Goal: Task Accomplishment & Management: Use online tool/utility

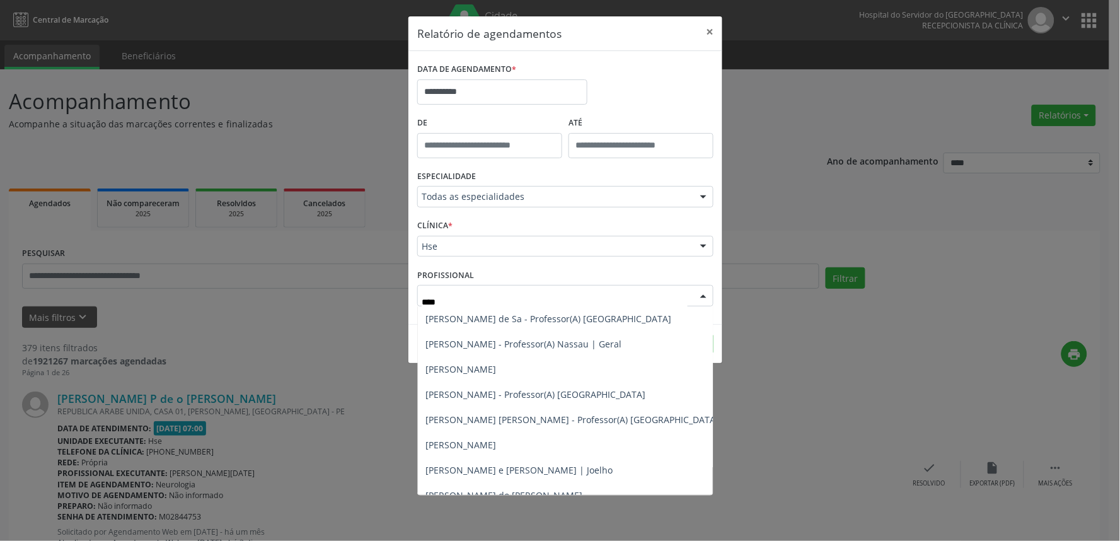
type input "*****"
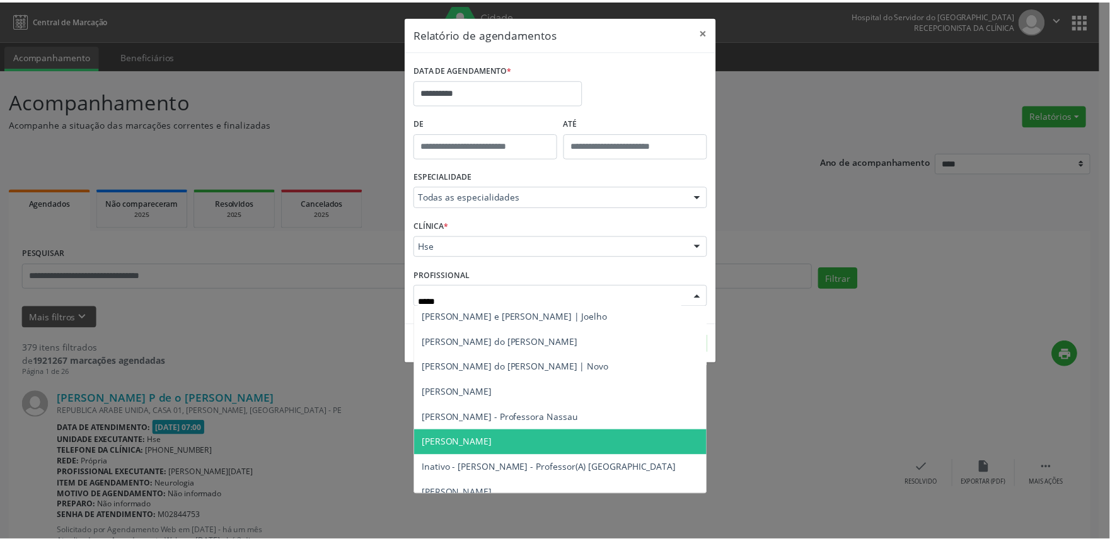
scroll to position [70, 0]
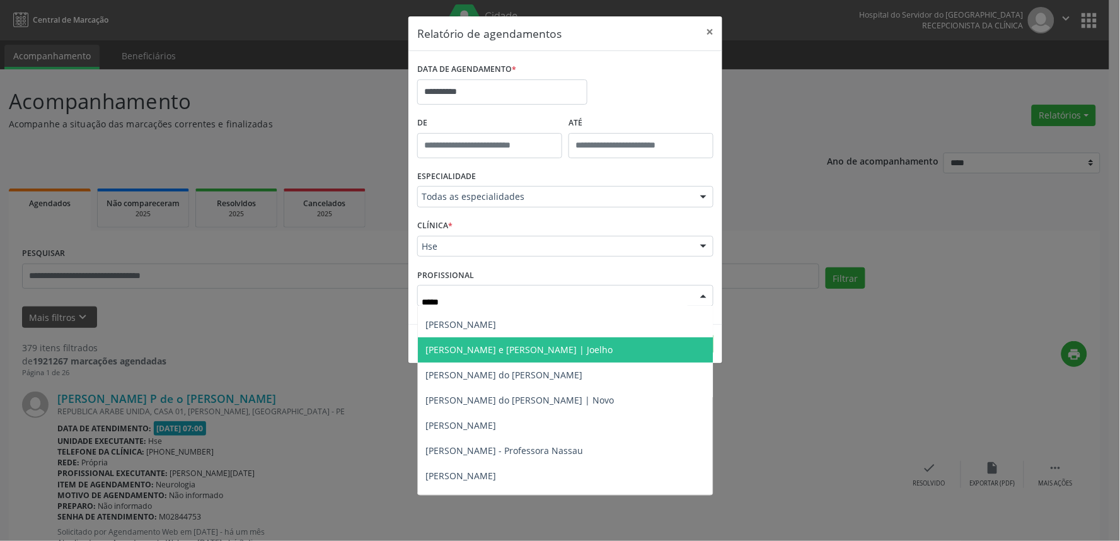
click at [465, 344] on span "[PERSON_NAME] e [PERSON_NAME] | Joelho" at bounding box center [518, 349] width 187 height 12
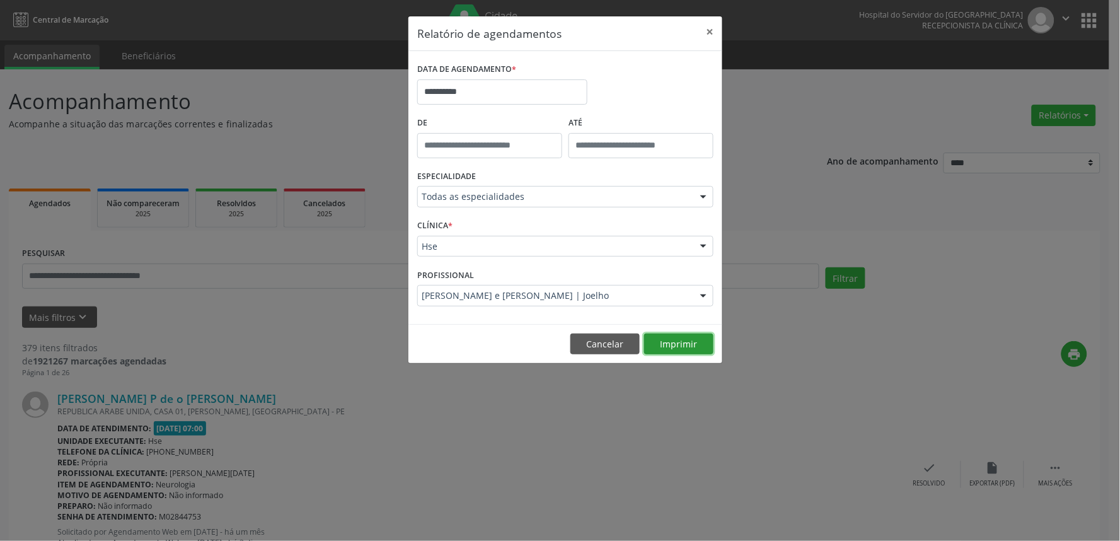
click at [695, 347] on button "Imprimir" at bounding box center [678, 343] width 69 height 21
click at [721, 35] on button "×" at bounding box center [709, 31] width 25 height 31
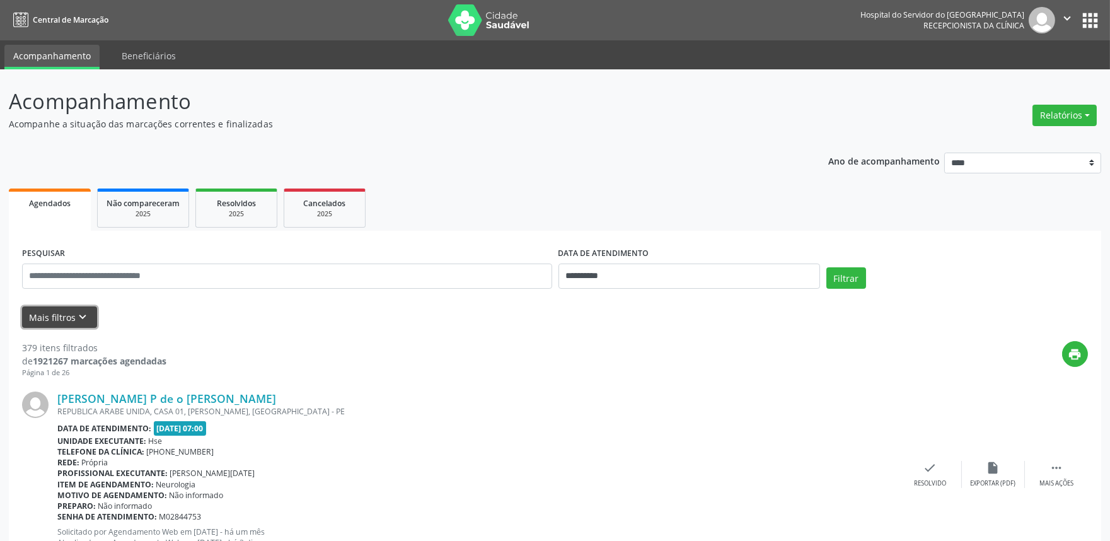
click at [59, 318] on button "Mais filtros keyboard_arrow_down" at bounding box center [59, 317] width 75 height 22
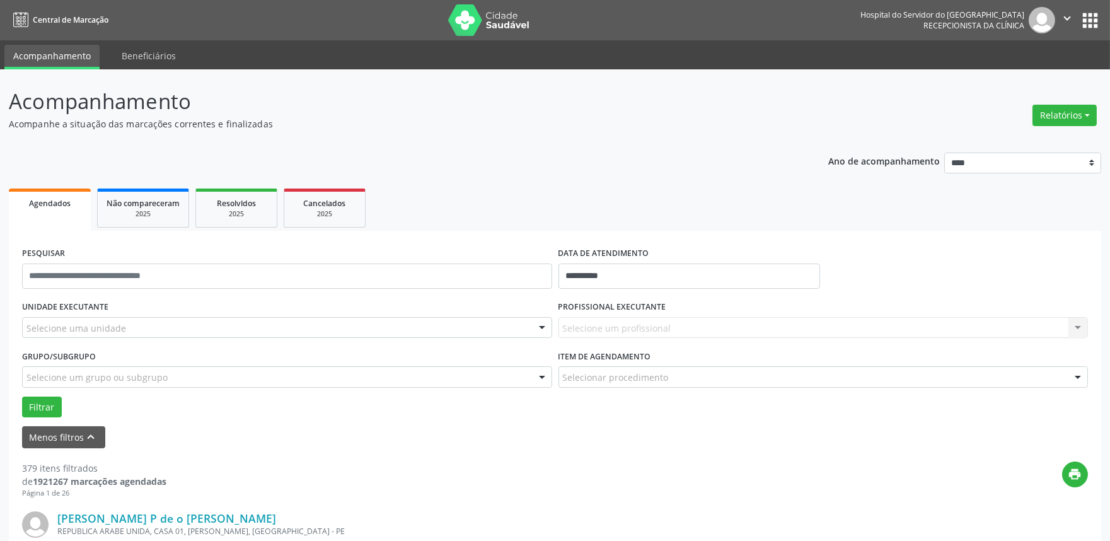
click at [455, 323] on div "Selecione uma unidade" at bounding box center [287, 327] width 530 height 21
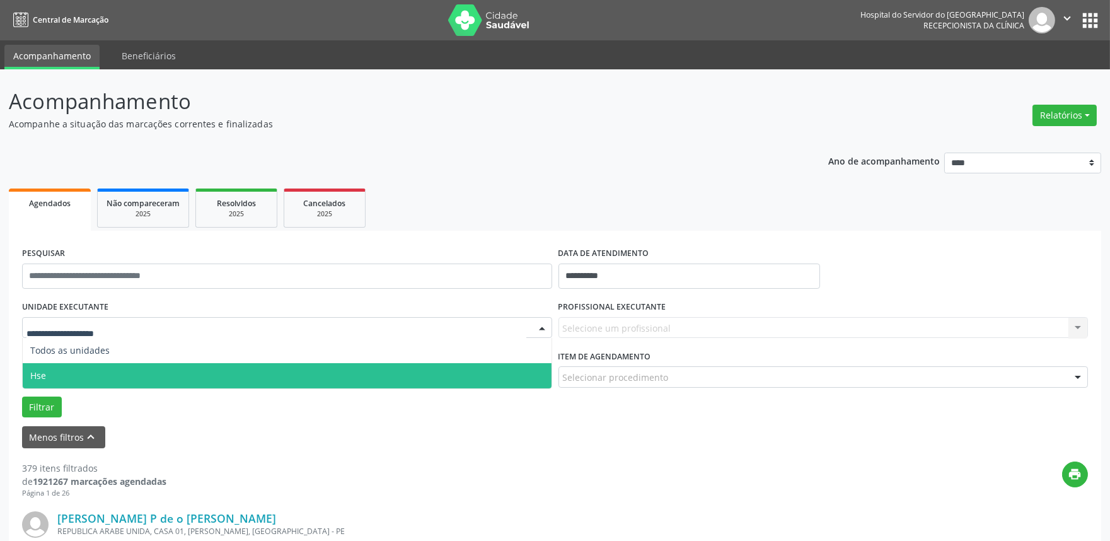
click at [382, 369] on span "Hse" at bounding box center [287, 375] width 529 height 25
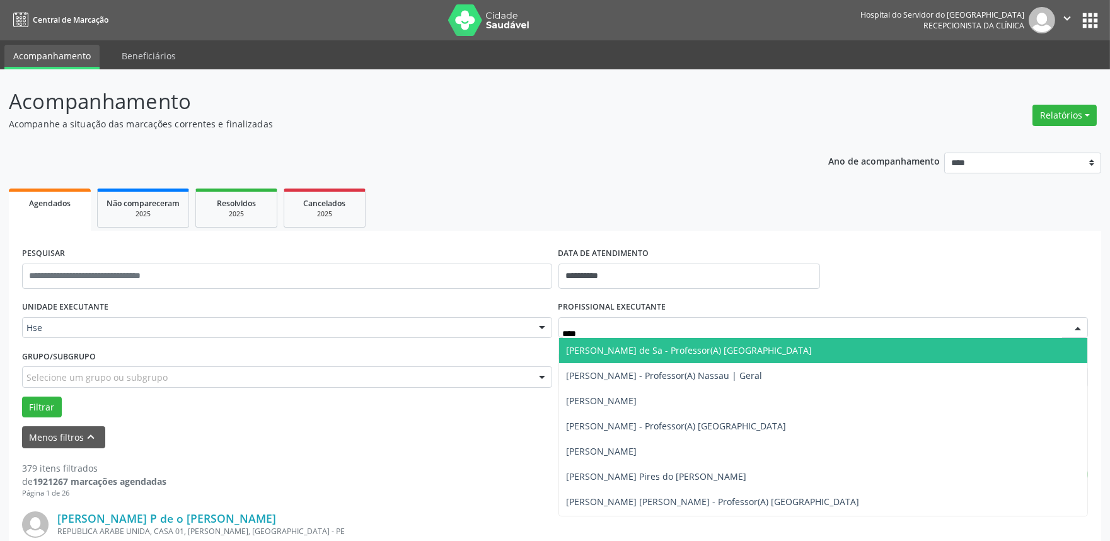
type input "*****"
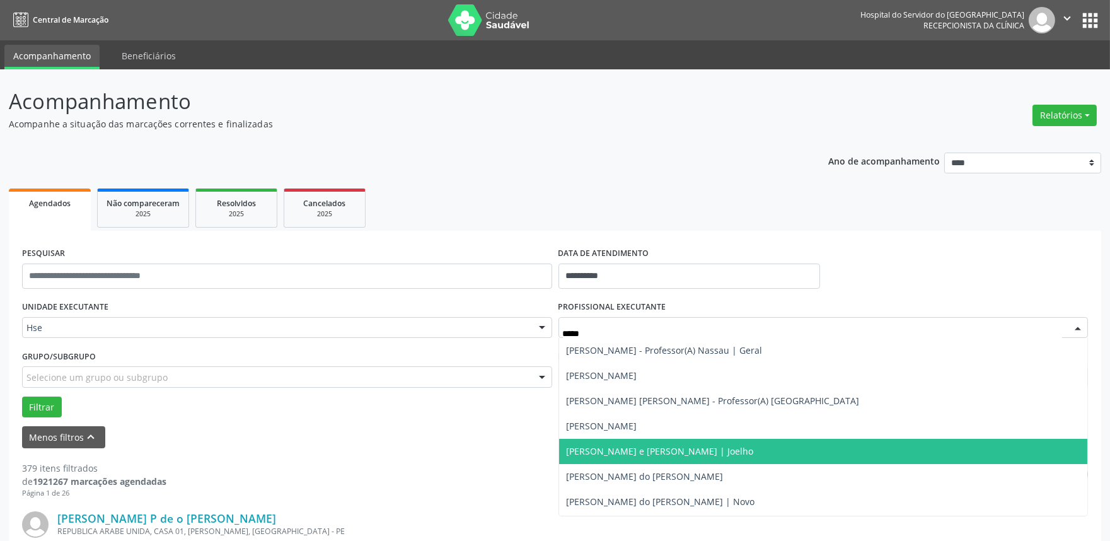
click at [688, 446] on span "[PERSON_NAME] e [PERSON_NAME] | Joelho" at bounding box center [660, 451] width 187 height 12
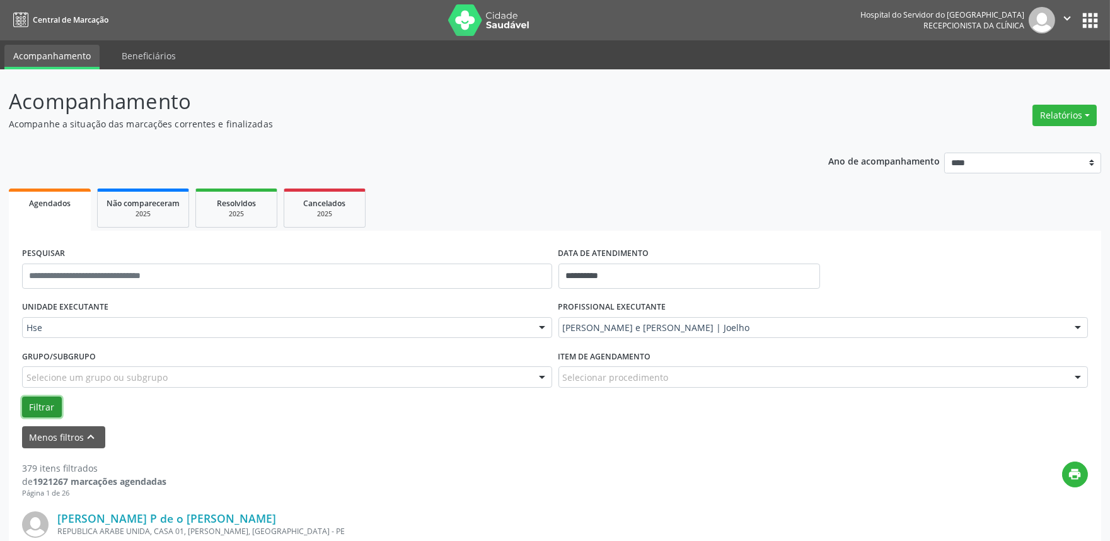
click at [37, 412] on button "Filtrar" at bounding box center [42, 406] width 40 height 21
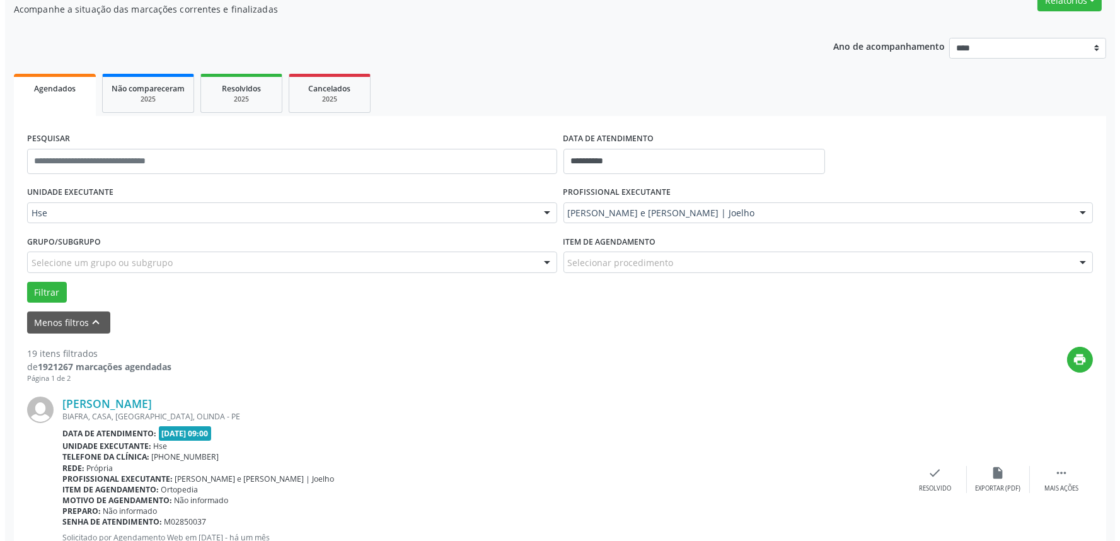
scroll to position [140, 0]
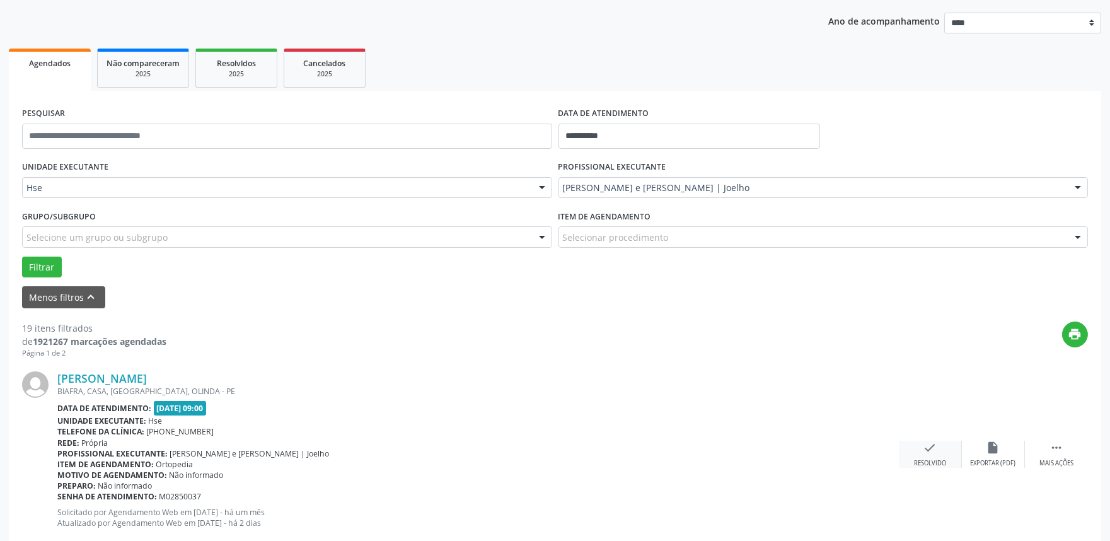
click at [928, 451] on icon "check" at bounding box center [930, 447] width 14 height 14
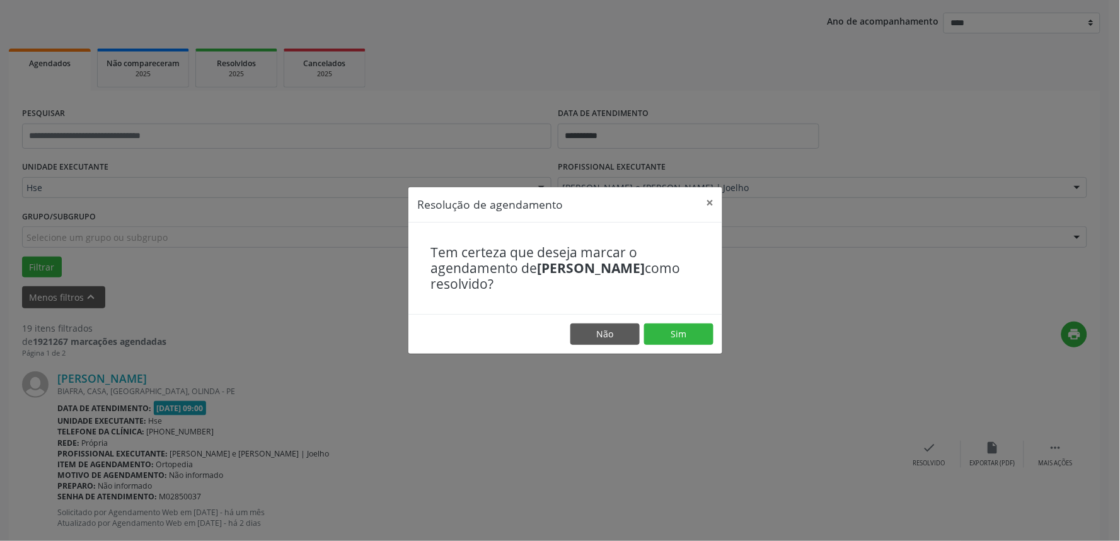
click at [696, 322] on footer "Não Sim" at bounding box center [565, 334] width 314 height 40
click at [686, 332] on button "Sim" at bounding box center [678, 333] width 69 height 21
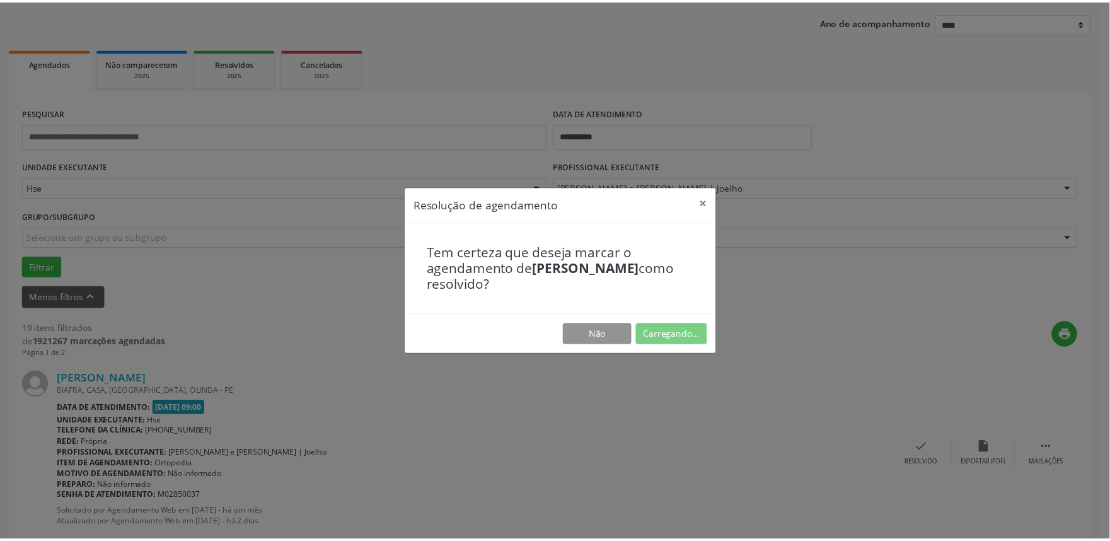
scroll to position [0, 0]
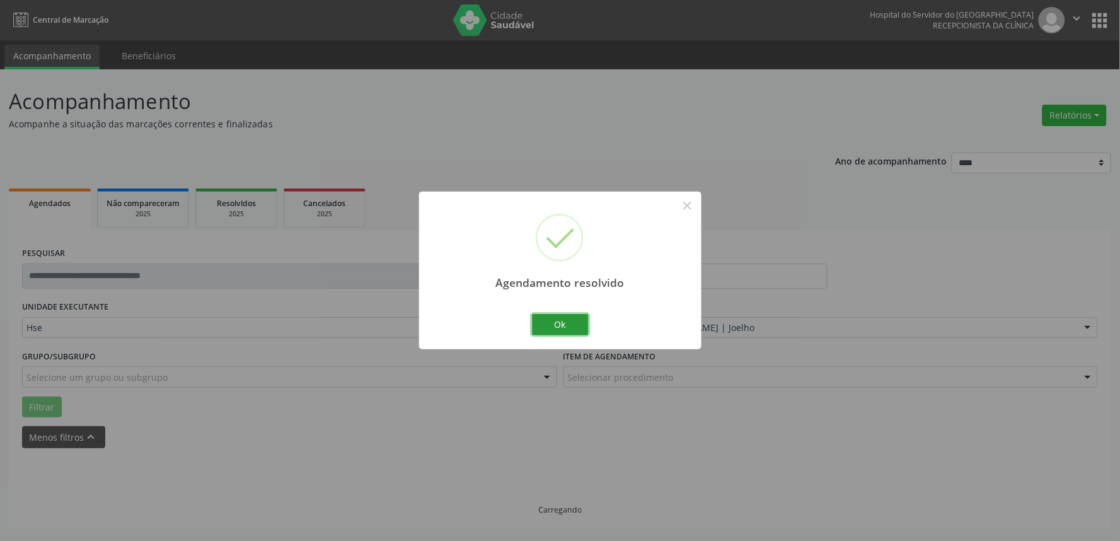
click at [540, 326] on button "Ok" at bounding box center [560, 324] width 57 height 21
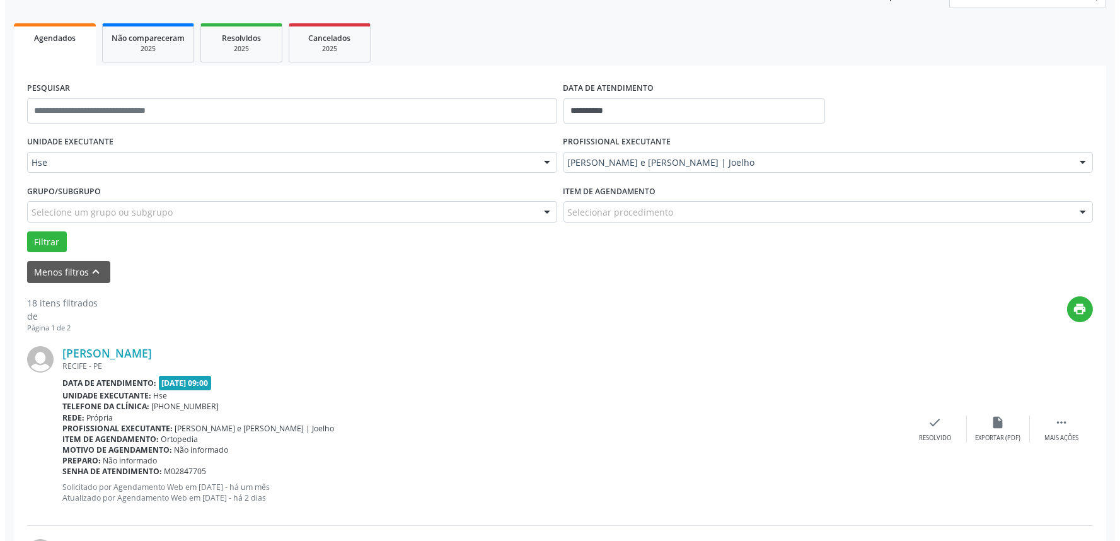
scroll to position [210, 0]
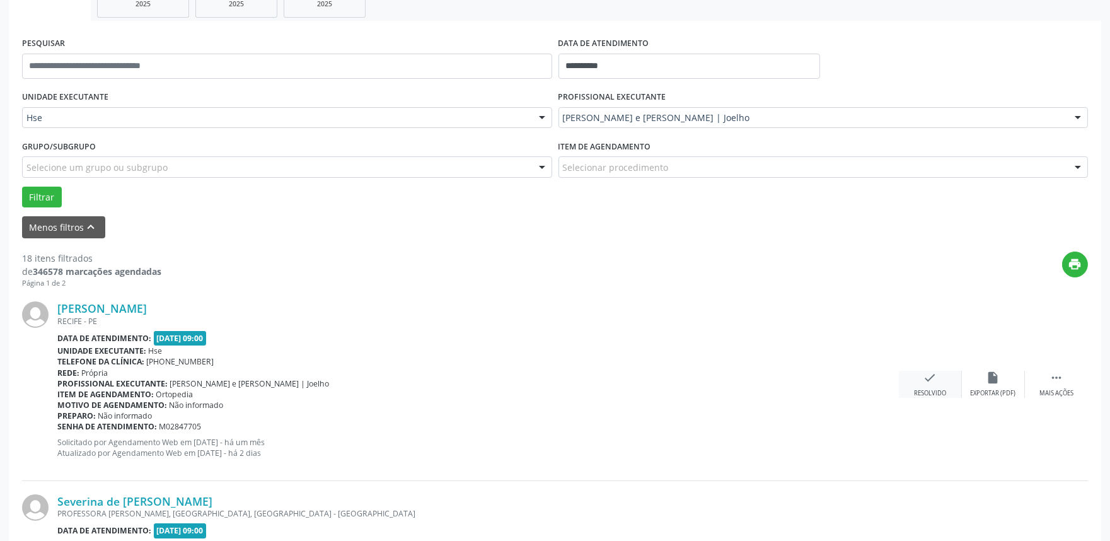
click at [931, 387] on div "check Resolvido" at bounding box center [930, 384] width 63 height 27
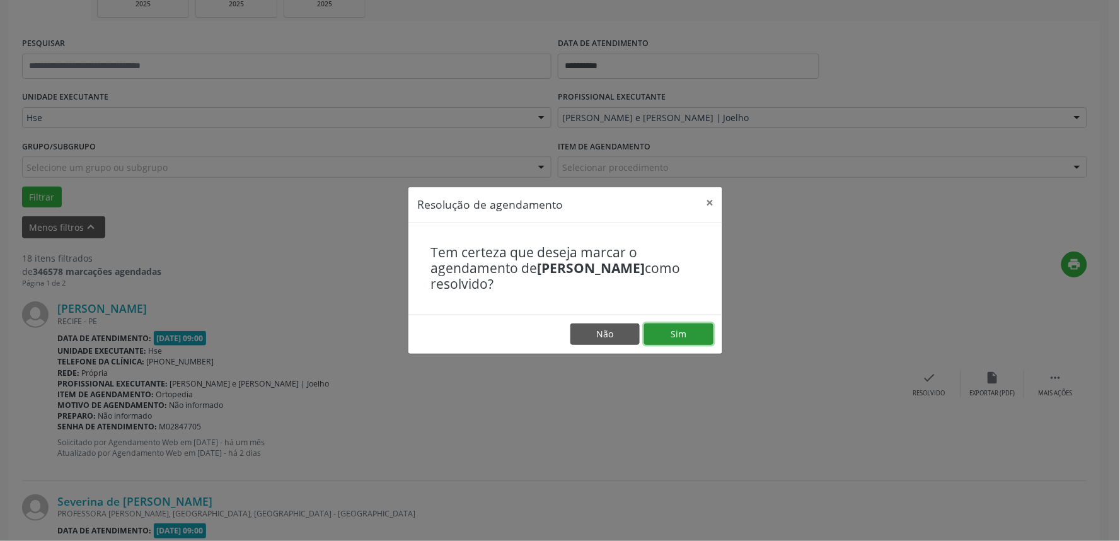
click at [695, 338] on button "Sim" at bounding box center [678, 333] width 69 height 21
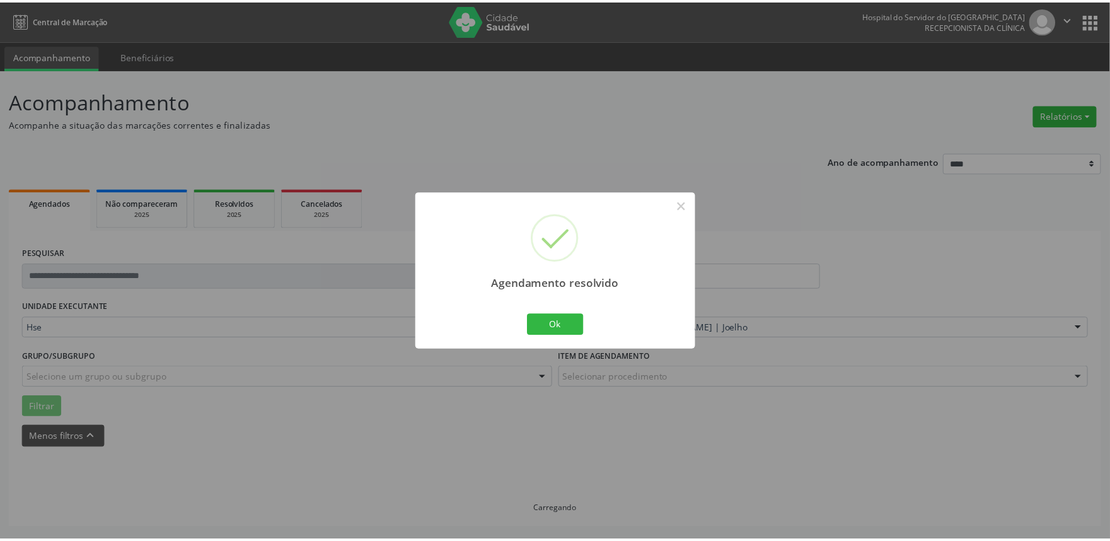
scroll to position [0, 0]
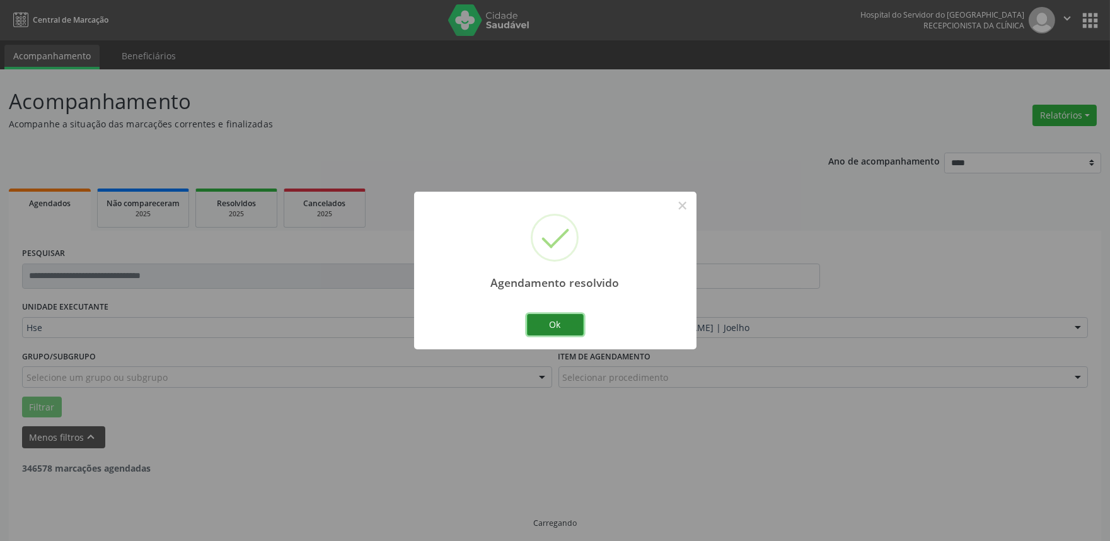
click at [563, 314] on button "Ok" at bounding box center [555, 324] width 57 height 21
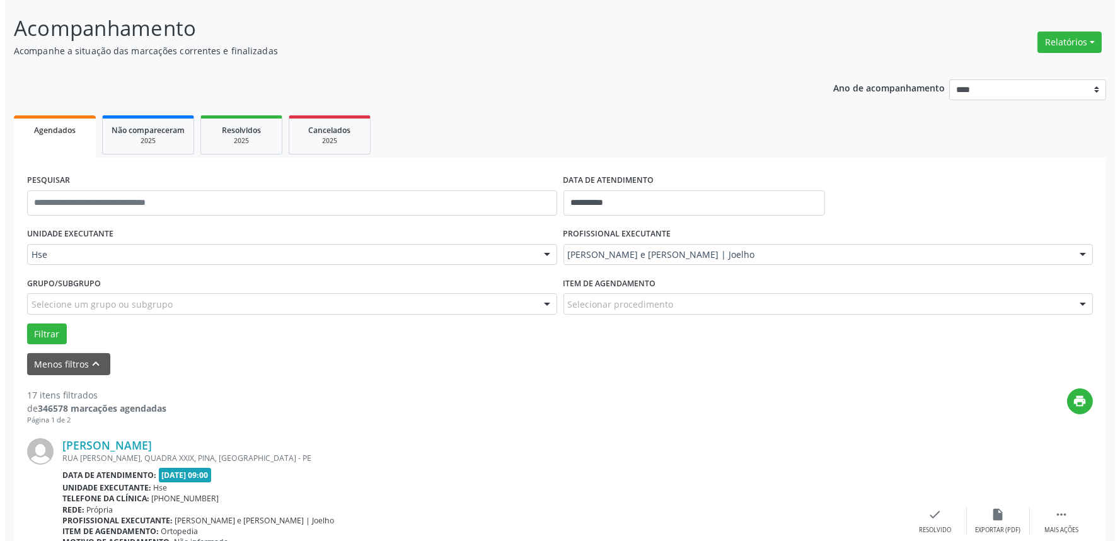
scroll to position [140, 0]
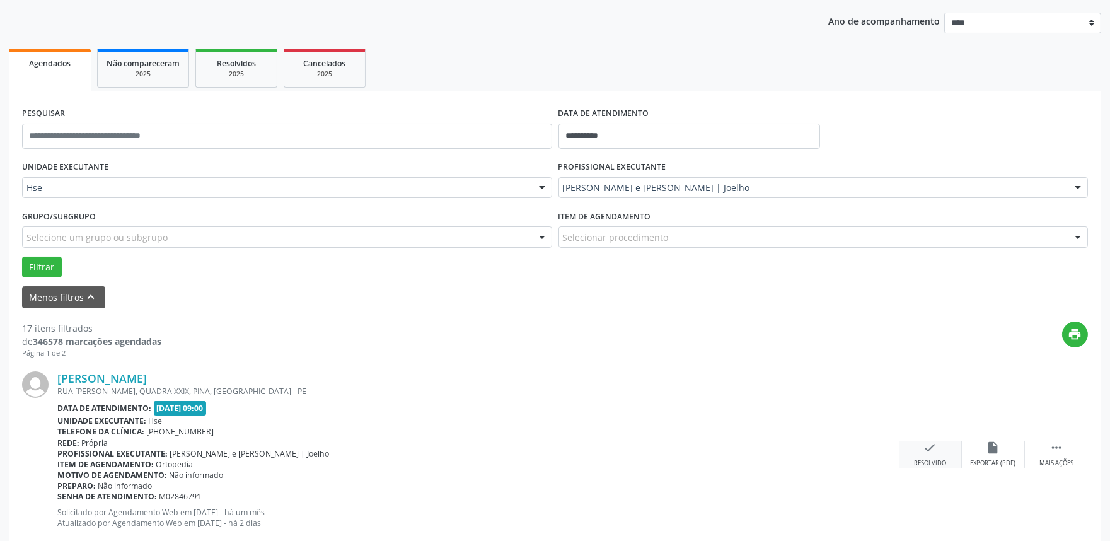
click at [931, 459] on div "Resolvido" at bounding box center [930, 463] width 32 height 9
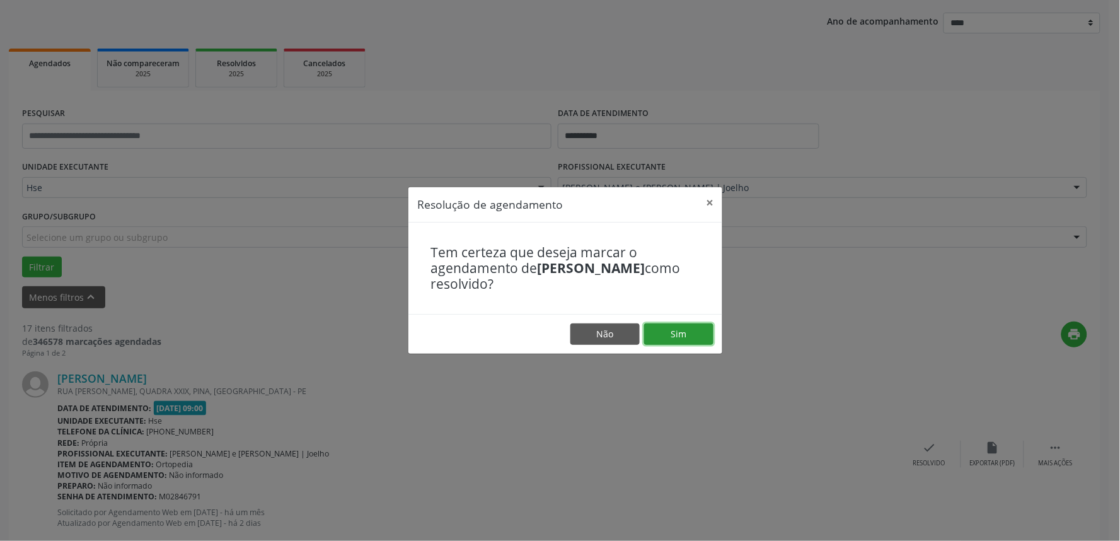
click at [670, 331] on button "Sim" at bounding box center [678, 333] width 69 height 21
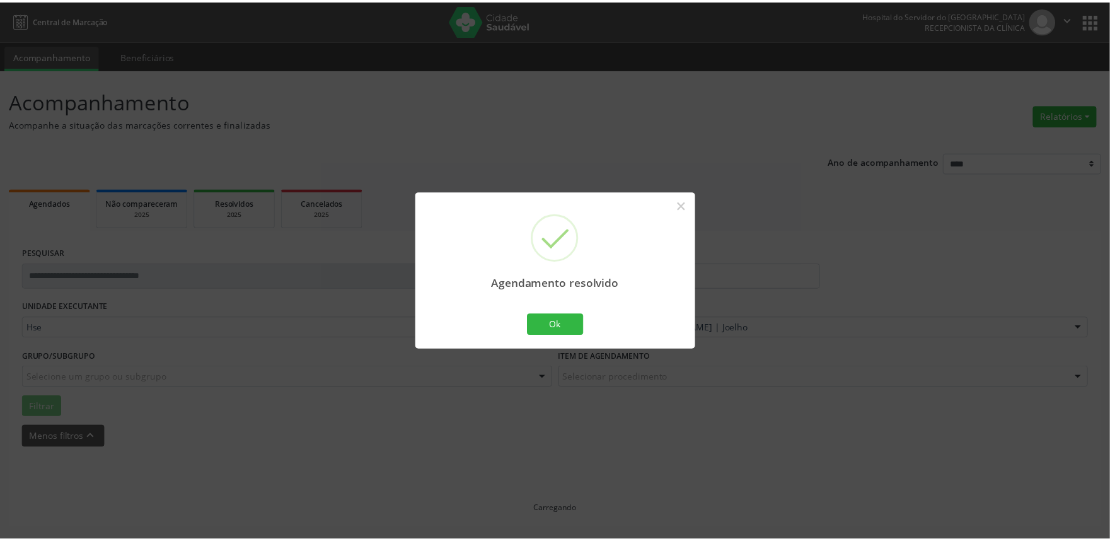
scroll to position [0, 0]
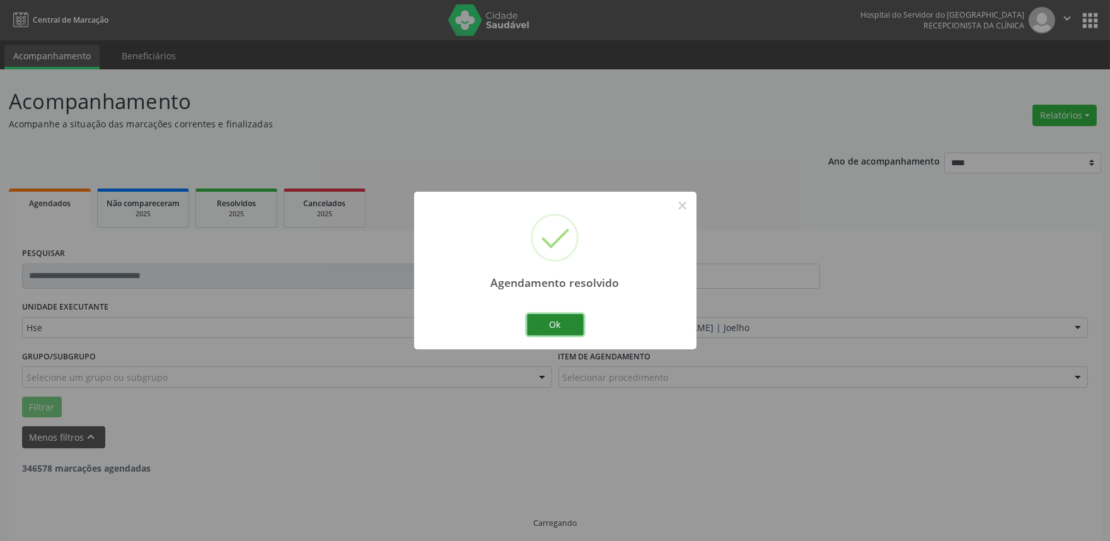
click at [546, 322] on button "Ok" at bounding box center [555, 324] width 57 height 21
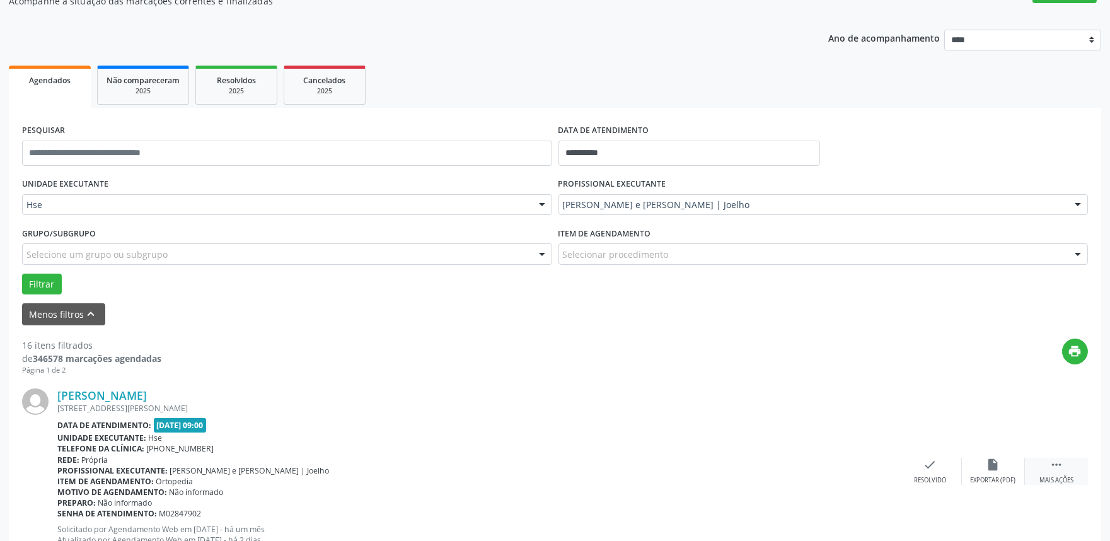
scroll to position [148, 0]
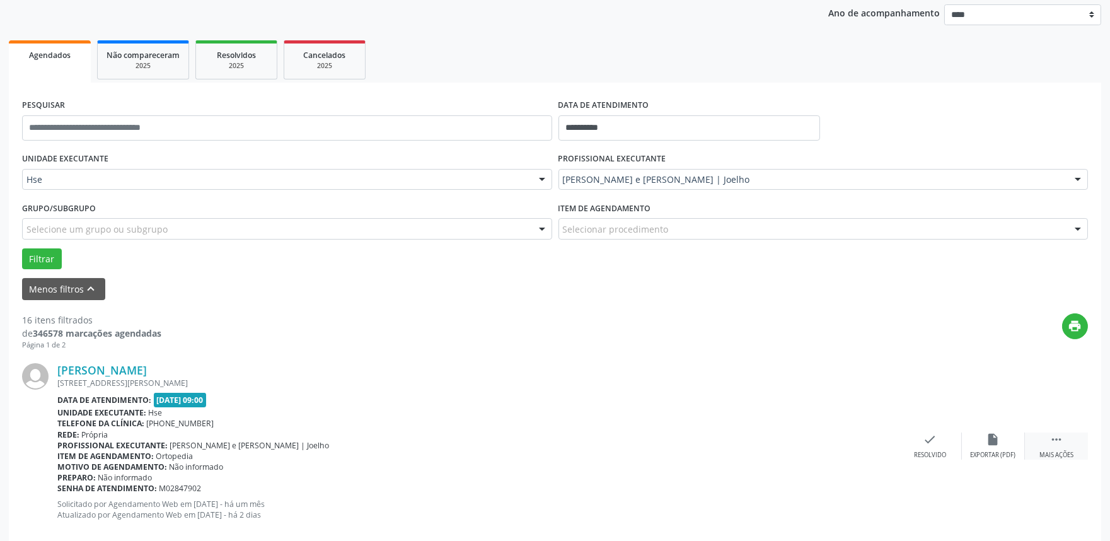
click at [1064, 451] on div "Mais ações" at bounding box center [1056, 455] width 34 height 9
click at [979, 439] on div "alarm_off Não compareceu" at bounding box center [993, 445] width 63 height 27
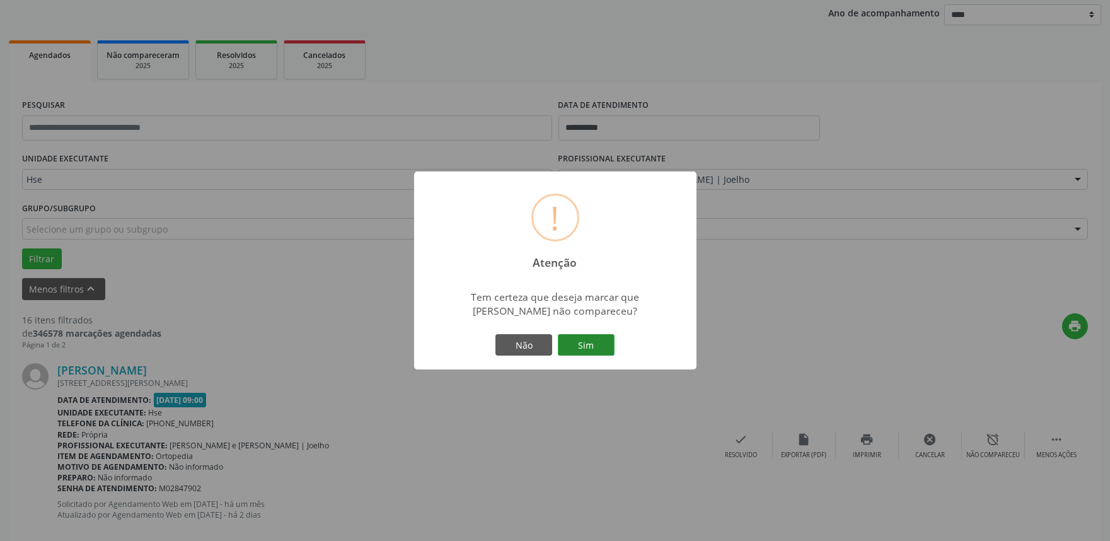
click at [600, 348] on button "Sim" at bounding box center [586, 344] width 57 height 21
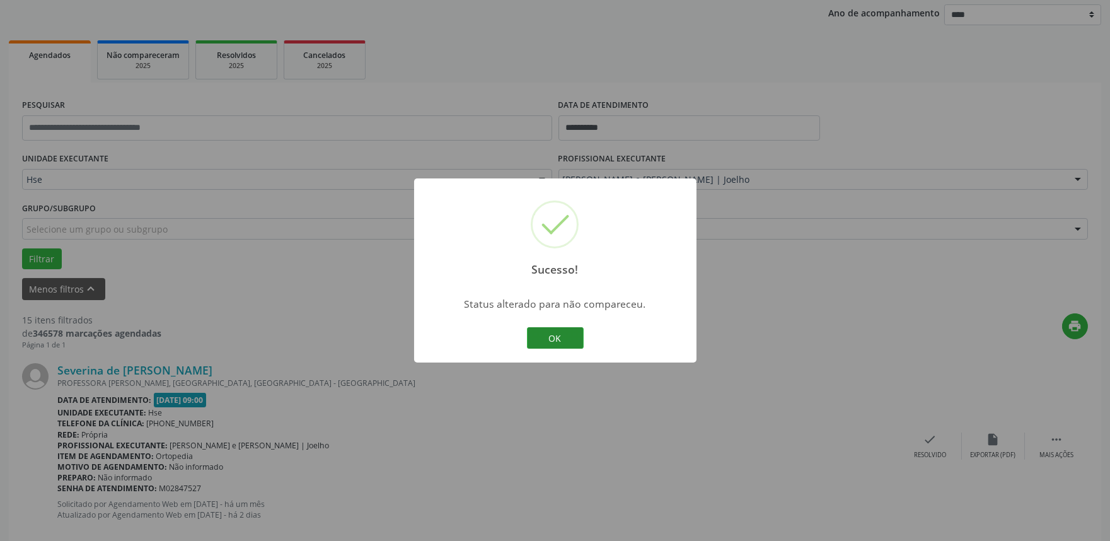
click at [578, 341] on button "OK" at bounding box center [555, 337] width 57 height 21
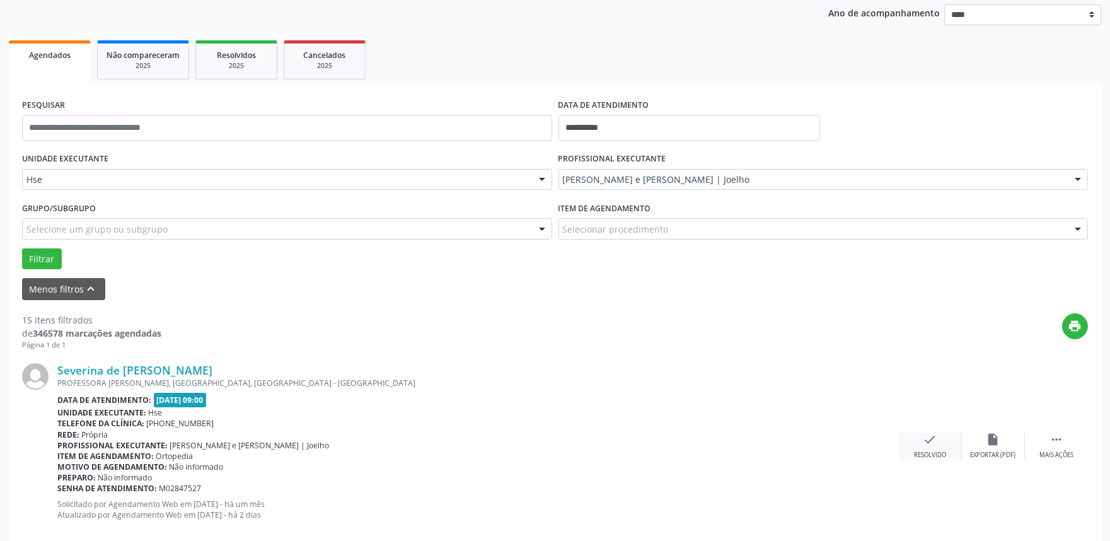
click at [925, 448] on div "check Resolvido" at bounding box center [930, 445] width 63 height 27
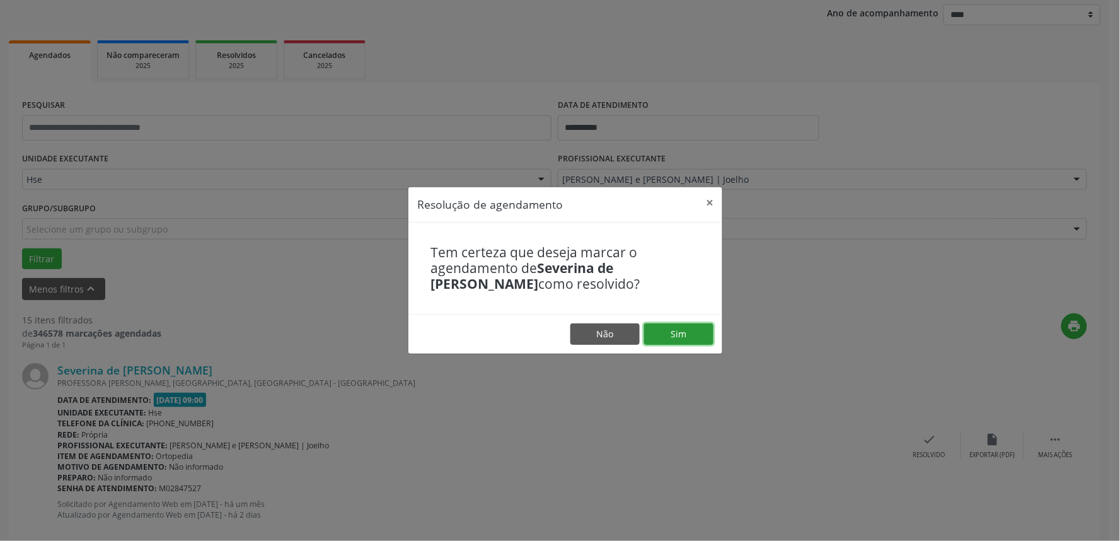
click at [681, 335] on button "Sim" at bounding box center [678, 333] width 69 height 21
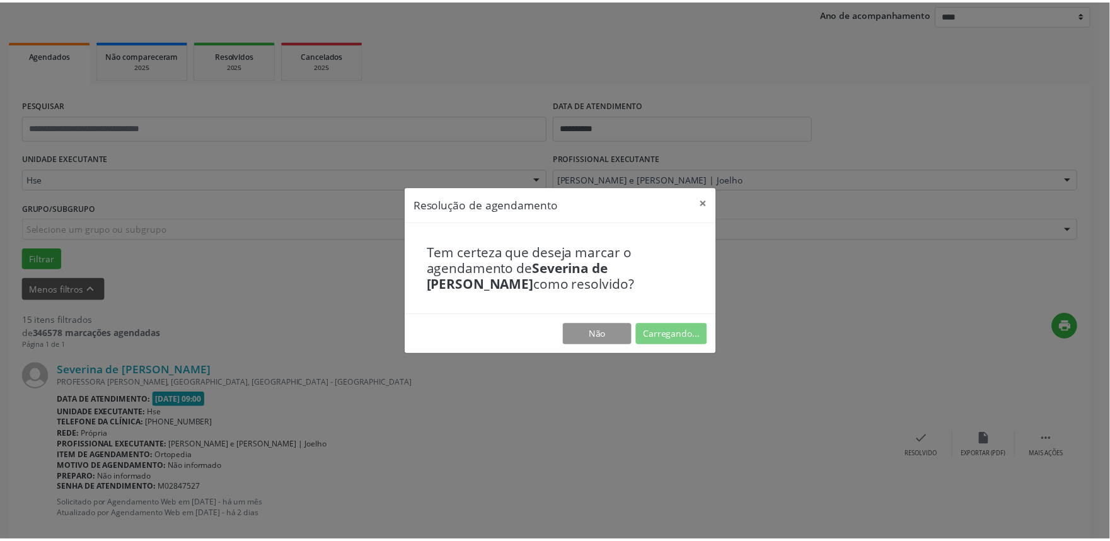
scroll to position [0, 0]
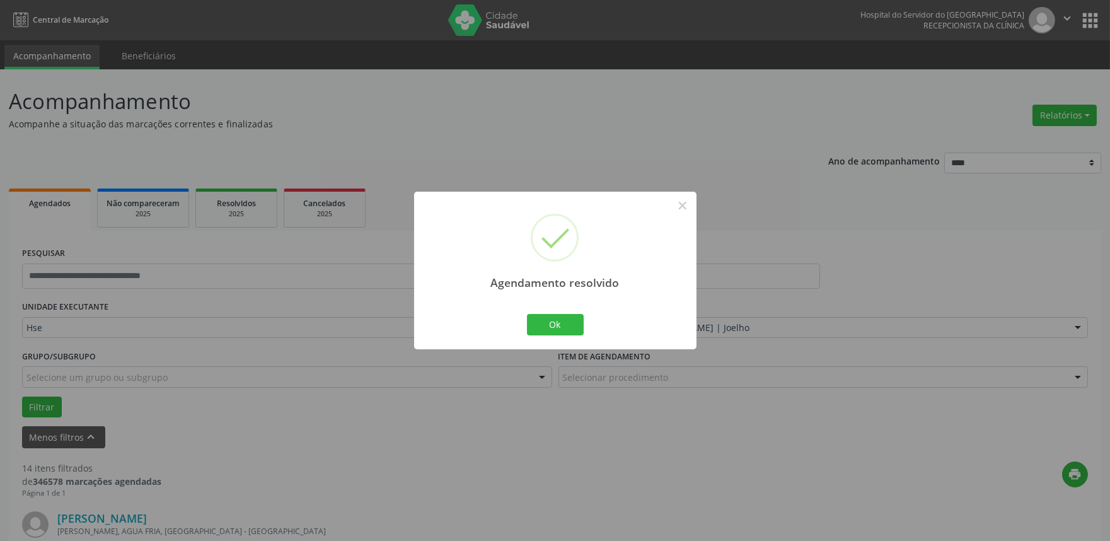
click at [583, 316] on div "Ok Cancel" at bounding box center [555, 324] width 62 height 26
click at [583, 317] on div "Ok Cancel" at bounding box center [555, 324] width 62 height 26
click at [577, 328] on button "Ok" at bounding box center [555, 324] width 57 height 21
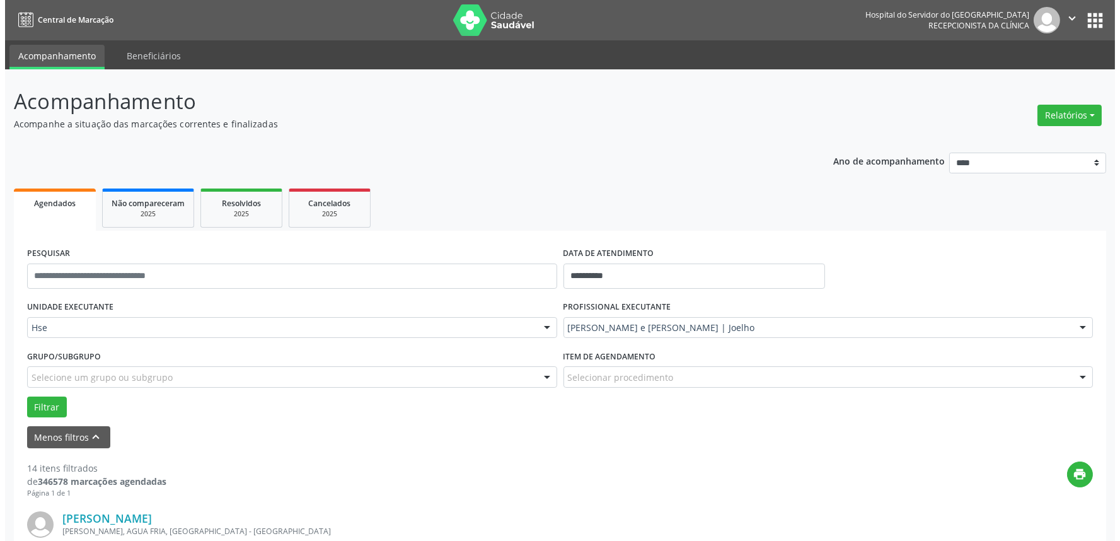
scroll to position [140, 0]
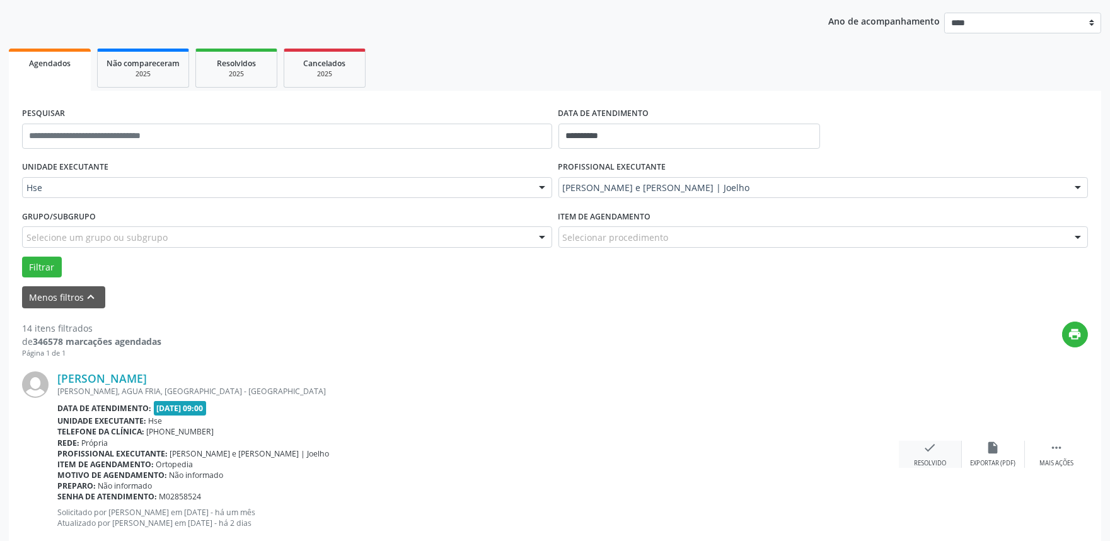
click at [929, 448] on icon "check" at bounding box center [930, 447] width 14 height 14
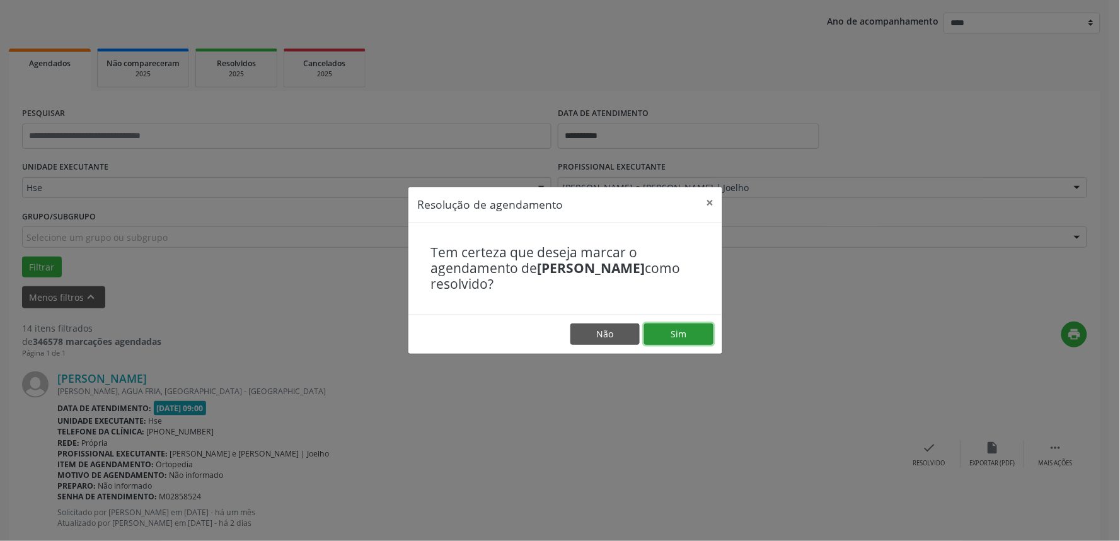
click at [672, 326] on button "Sim" at bounding box center [678, 333] width 69 height 21
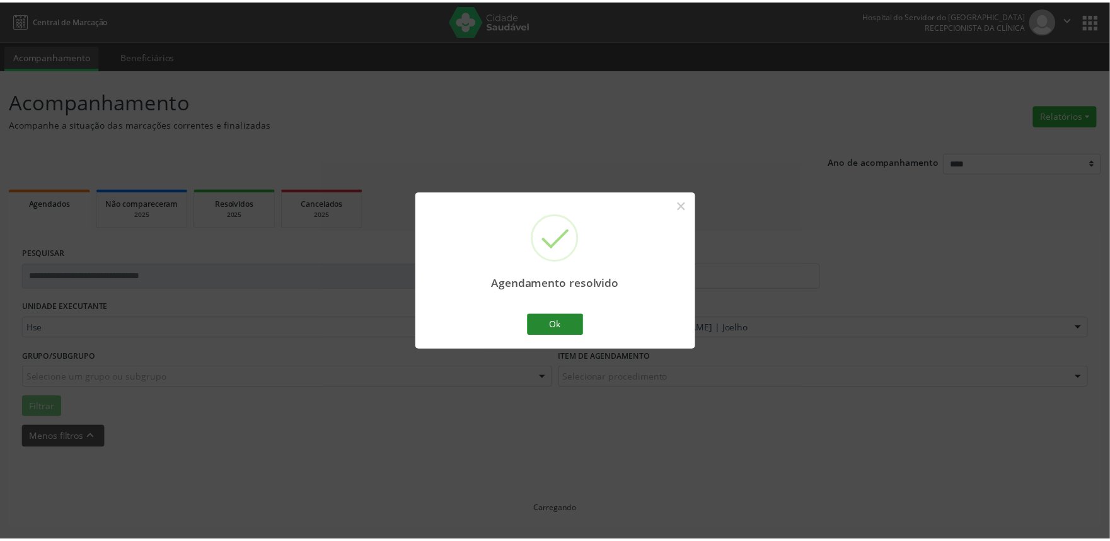
scroll to position [0, 0]
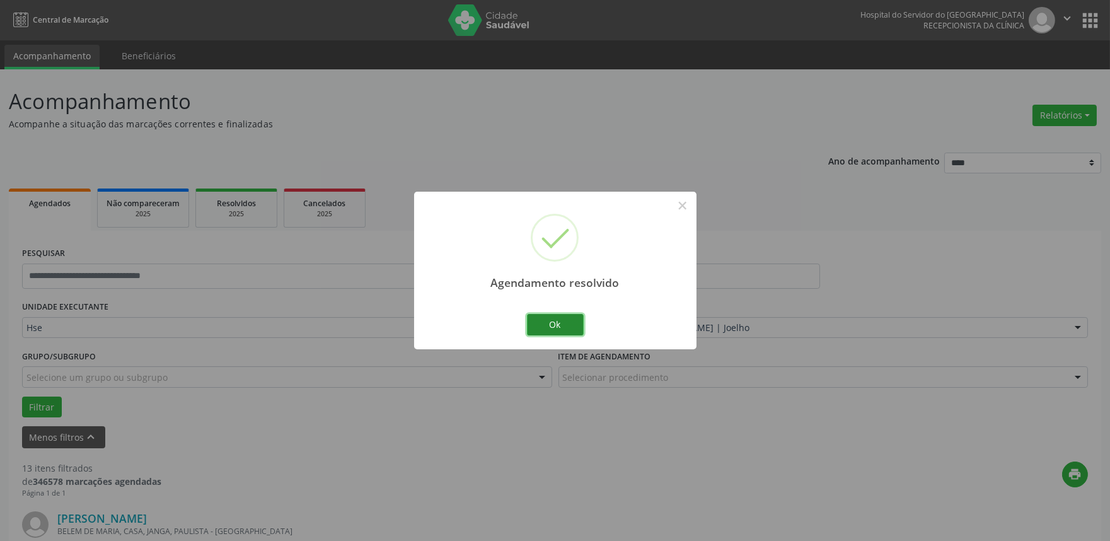
click at [578, 328] on button "Ok" at bounding box center [555, 324] width 57 height 21
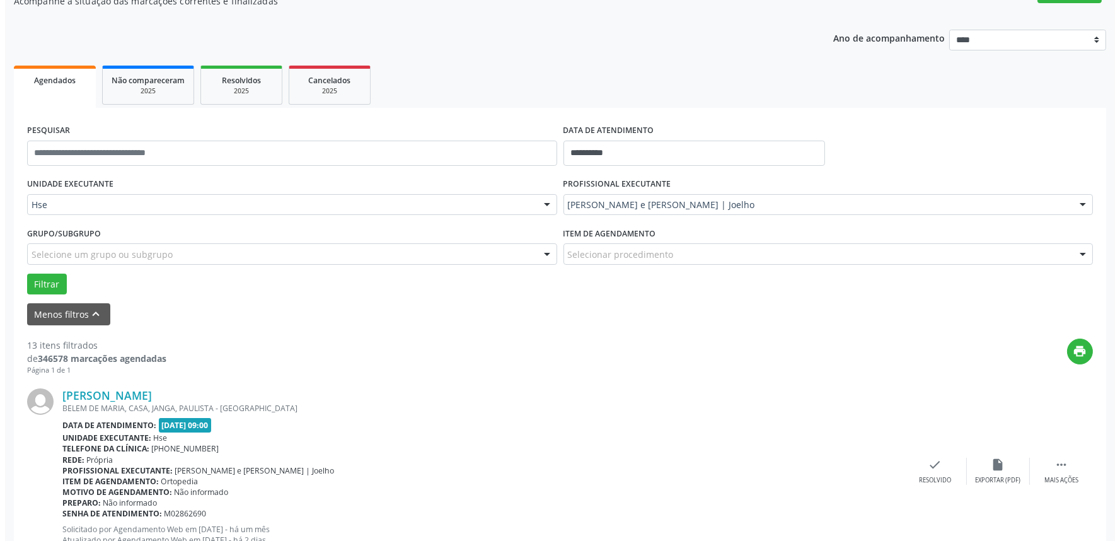
scroll to position [140, 0]
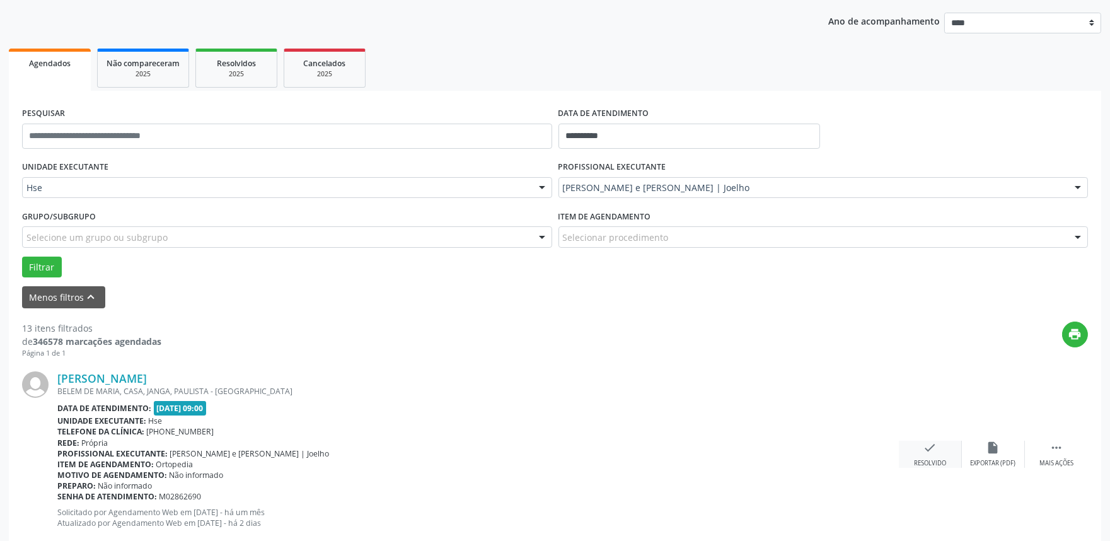
click at [936, 450] on icon "check" at bounding box center [930, 447] width 14 height 14
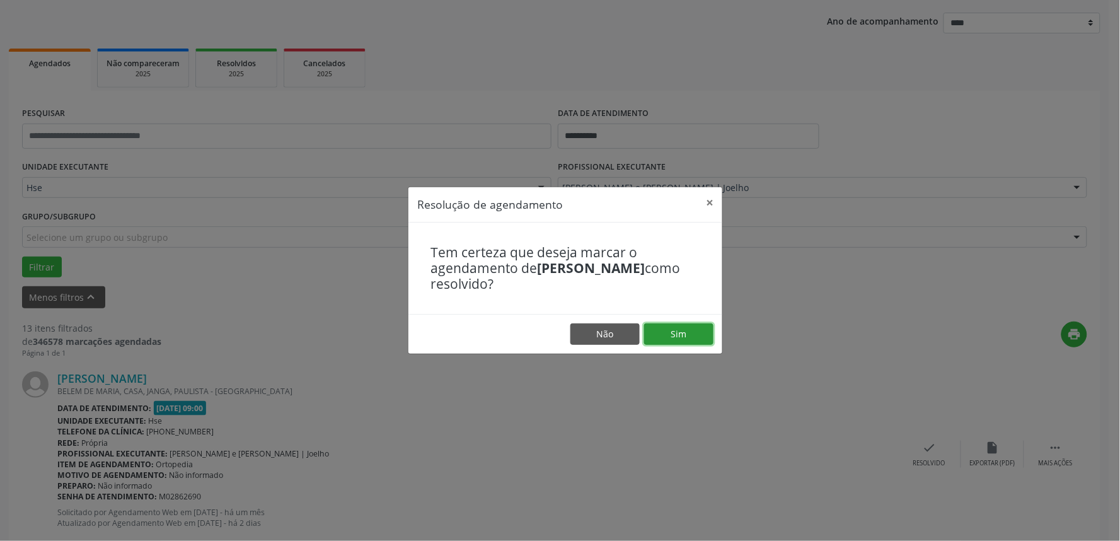
click at [683, 338] on button "Sim" at bounding box center [678, 333] width 69 height 21
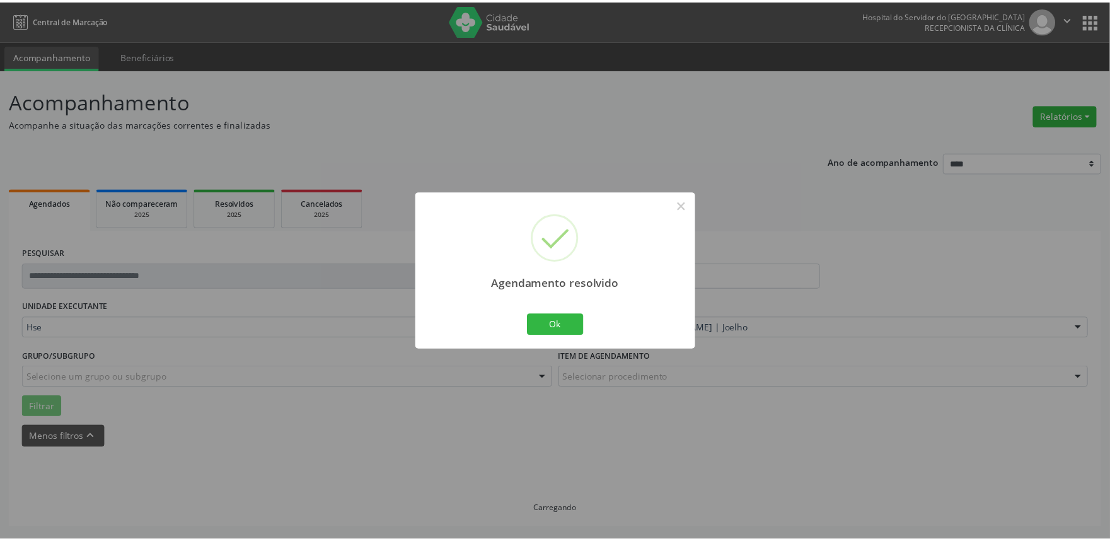
scroll to position [0, 0]
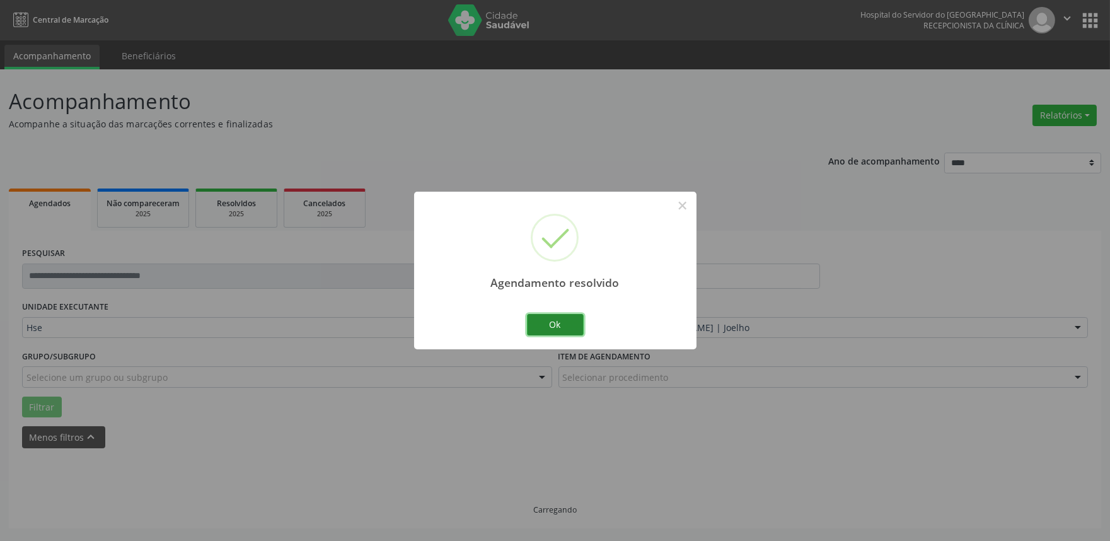
click at [577, 320] on button "Ok" at bounding box center [555, 324] width 57 height 21
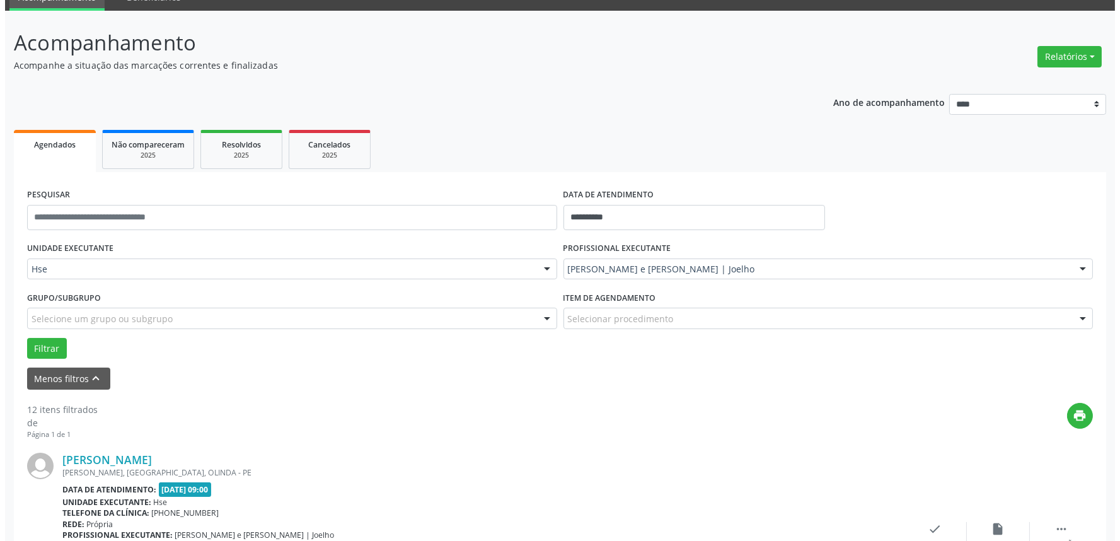
scroll to position [140, 0]
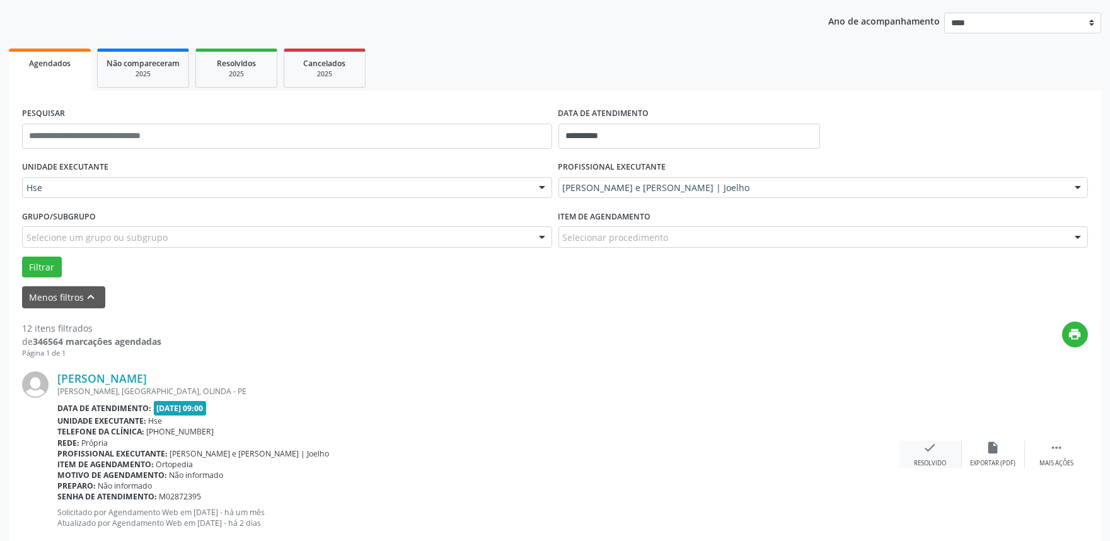
click at [924, 465] on div "Resolvido" at bounding box center [930, 463] width 32 height 9
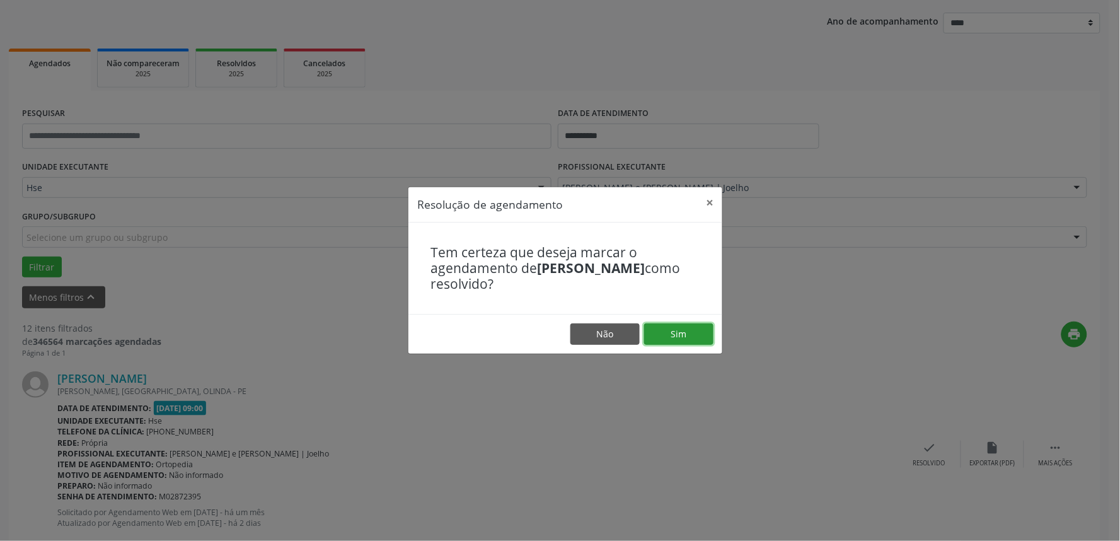
click at [689, 344] on button "Sim" at bounding box center [678, 333] width 69 height 21
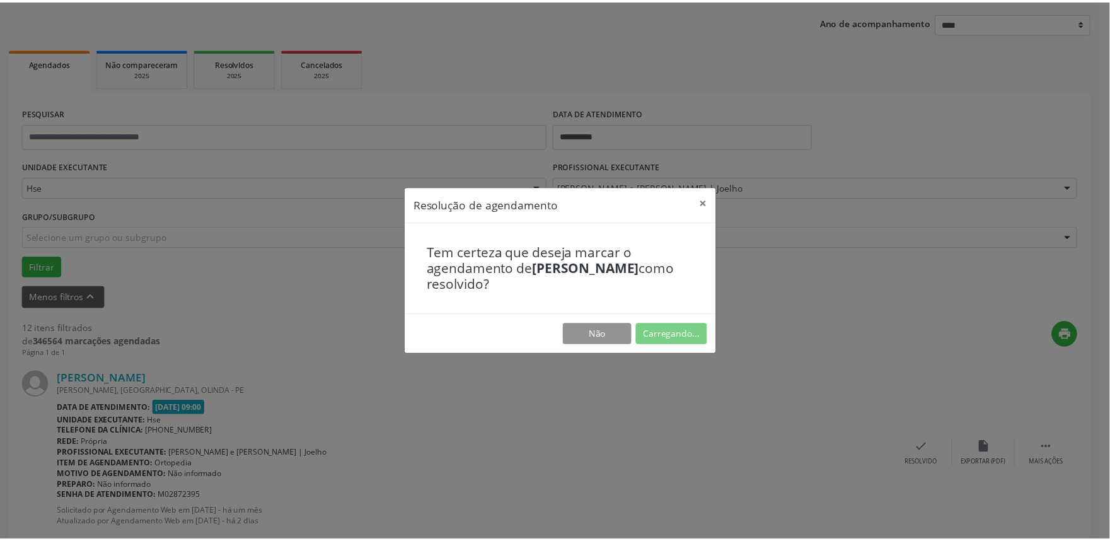
scroll to position [0, 0]
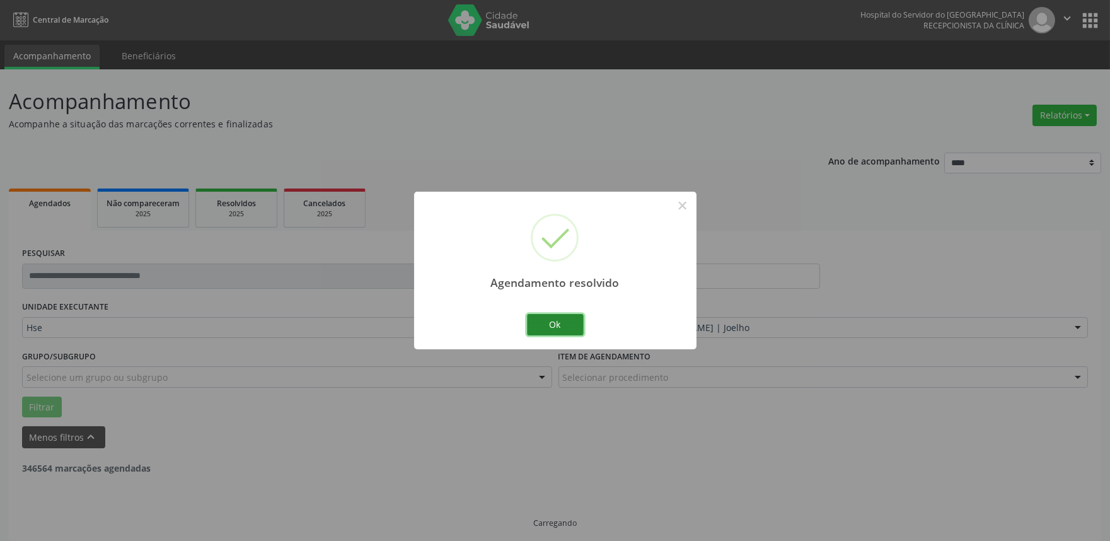
click at [570, 324] on button "Ok" at bounding box center [555, 324] width 57 height 21
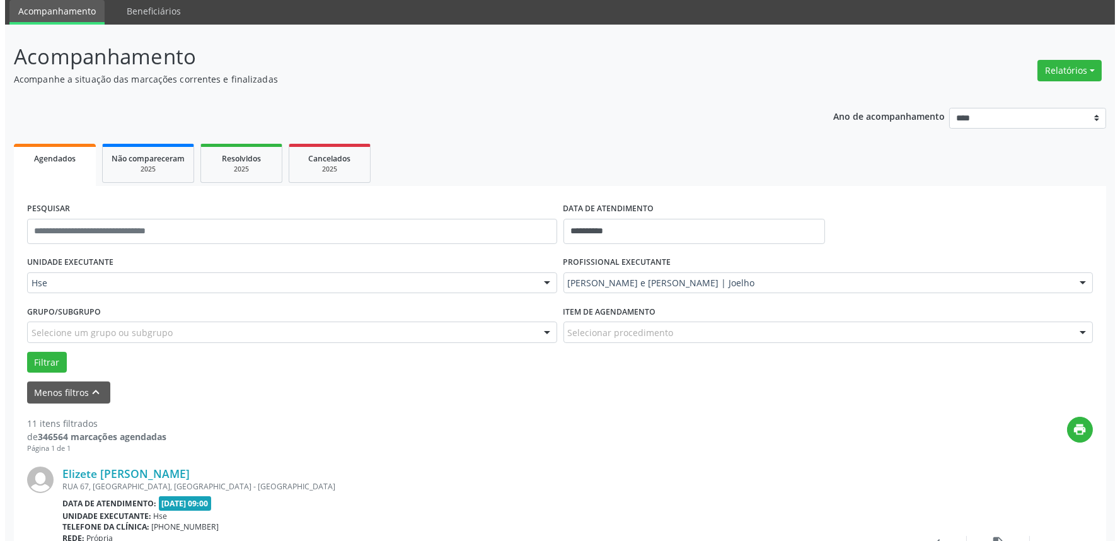
scroll to position [140, 0]
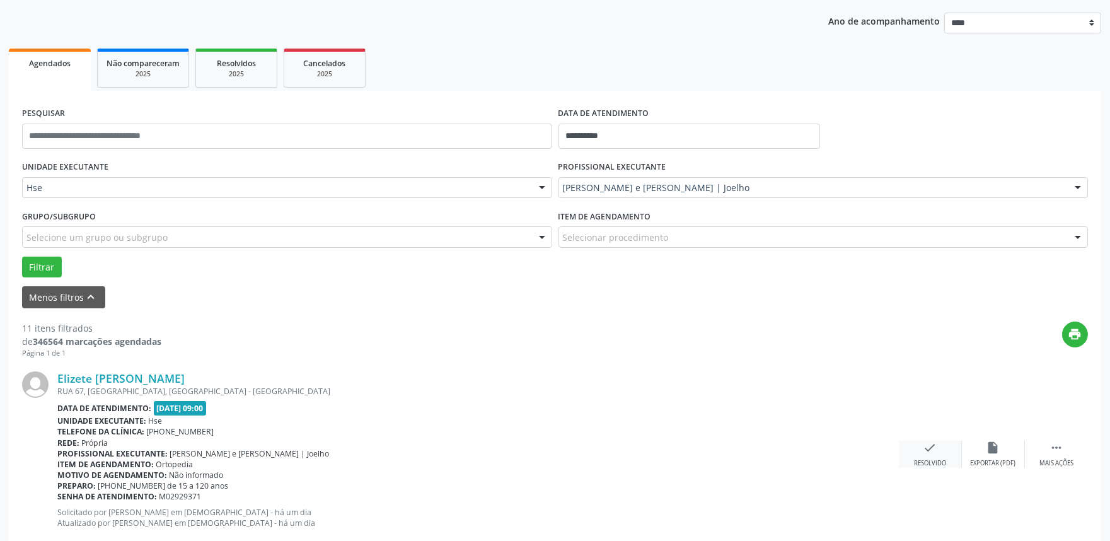
click at [935, 459] on div "Resolvido" at bounding box center [930, 463] width 32 height 9
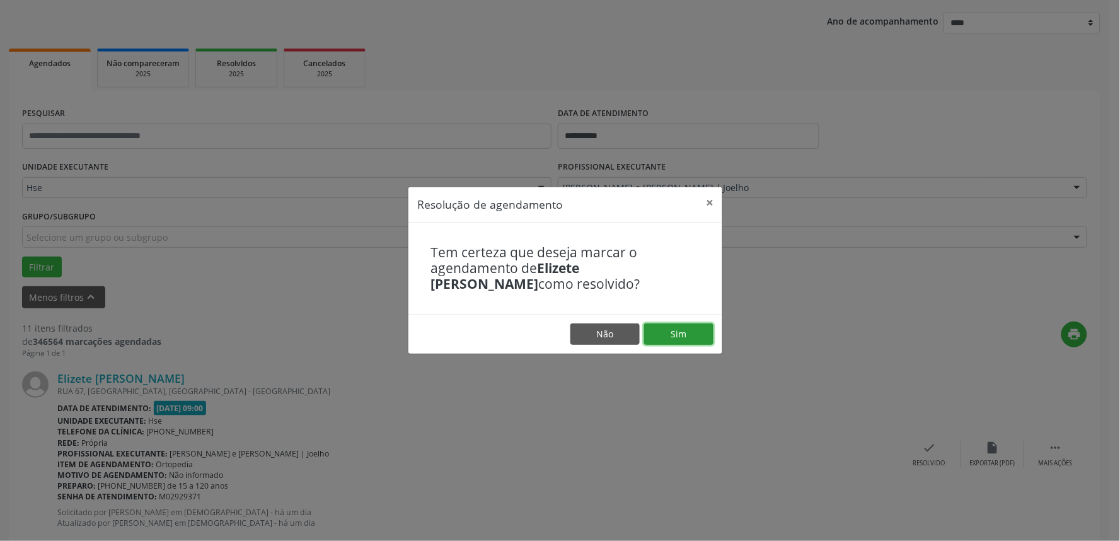
click at [671, 331] on button "Sim" at bounding box center [678, 333] width 69 height 21
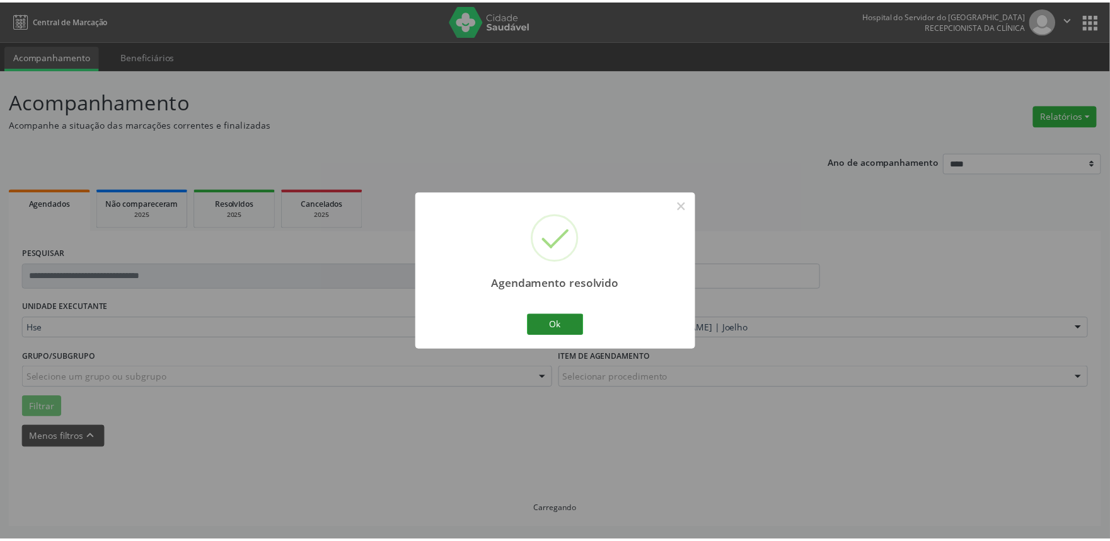
scroll to position [0, 0]
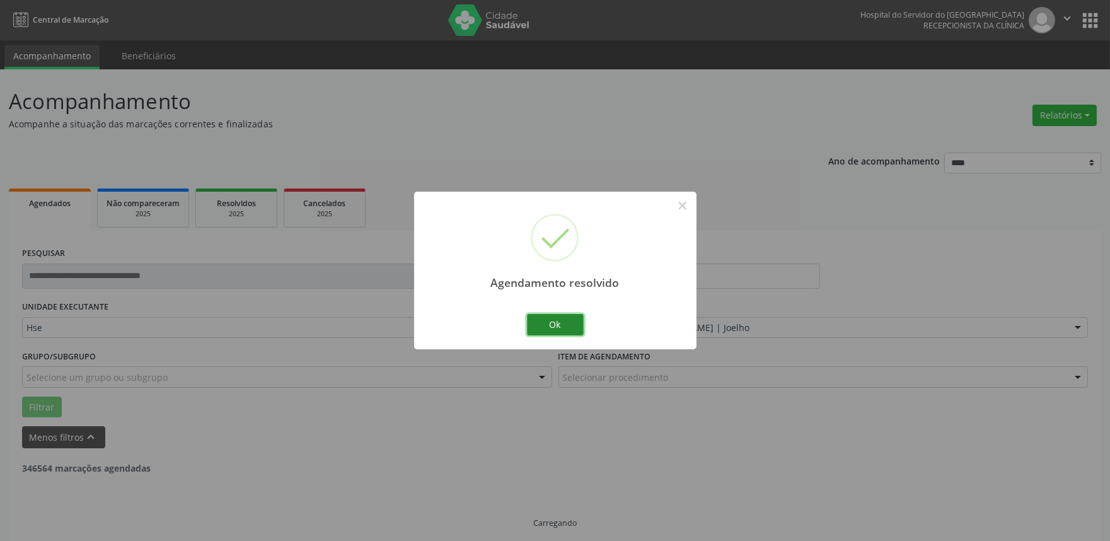
click at [566, 324] on button "Ok" at bounding box center [555, 324] width 57 height 21
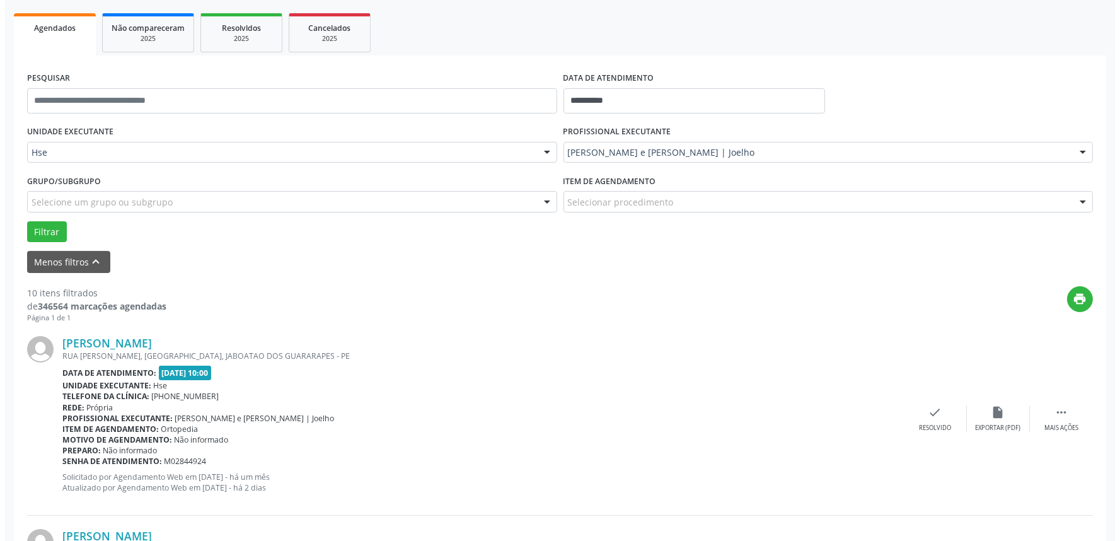
scroll to position [210, 0]
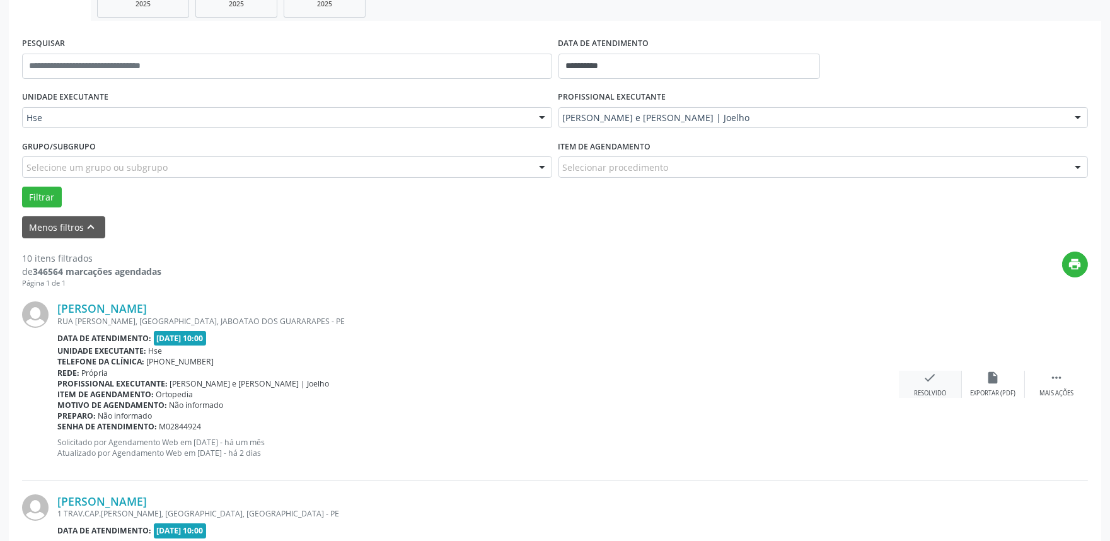
click at [931, 379] on icon "check" at bounding box center [930, 378] width 14 height 14
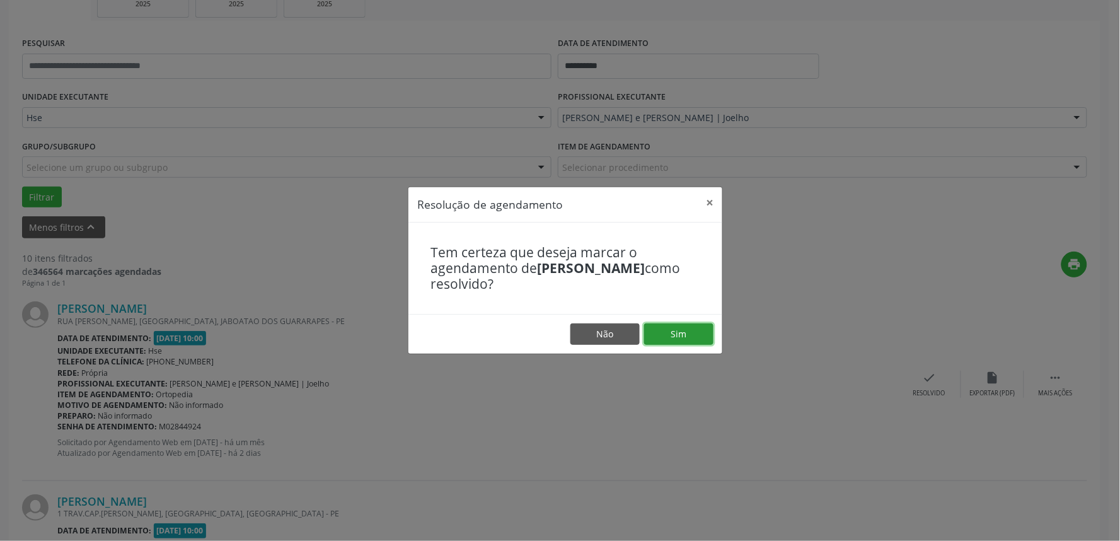
click at [696, 331] on button "Sim" at bounding box center [678, 333] width 69 height 21
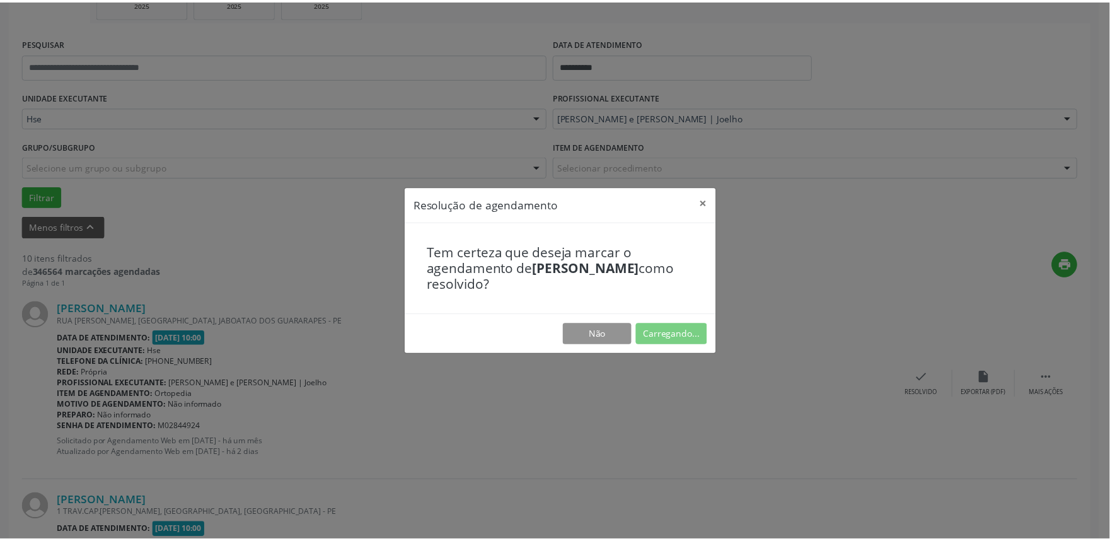
scroll to position [0, 0]
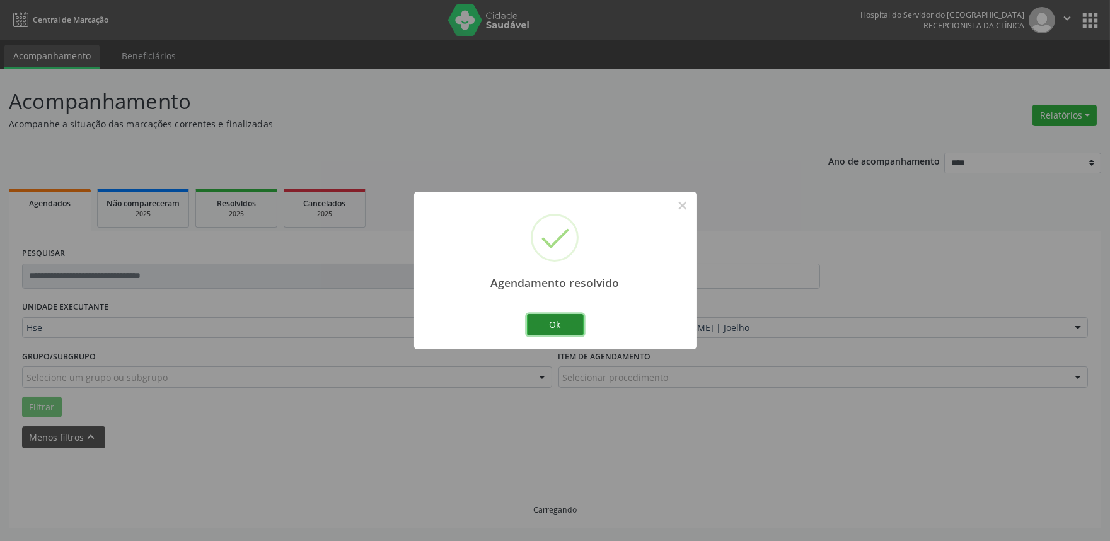
click at [556, 321] on button "Ok" at bounding box center [555, 324] width 57 height 21
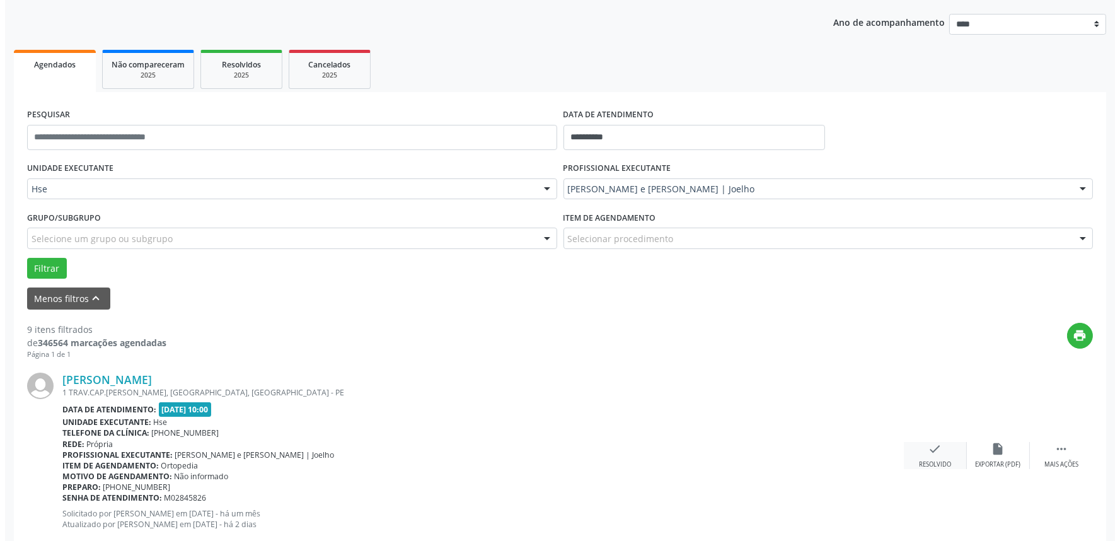
scroll to position [148, 0]
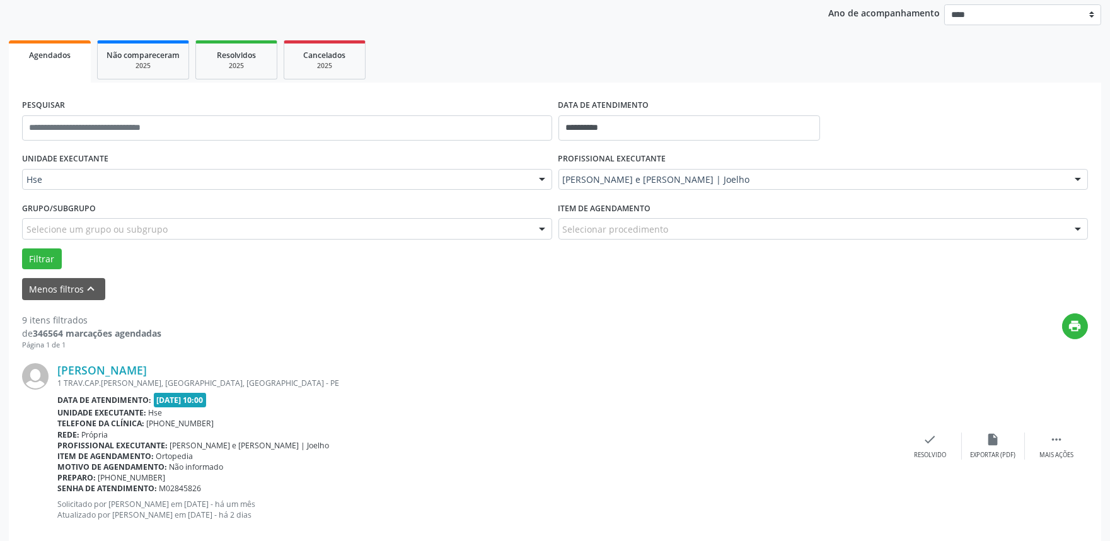
click at [952, 461] on div "[PERSON_NAME] 1 TRAV.CAP.[PERSON_NAME], [GEOGRAPHIC_DATA], [GEOGRAPHIC_DATA] Da…" at bounding box center [555, 446] width 1066 height 192
click at [935, 456] on div "Resolvido" at bounding box center [930, 455] width 32 height 9
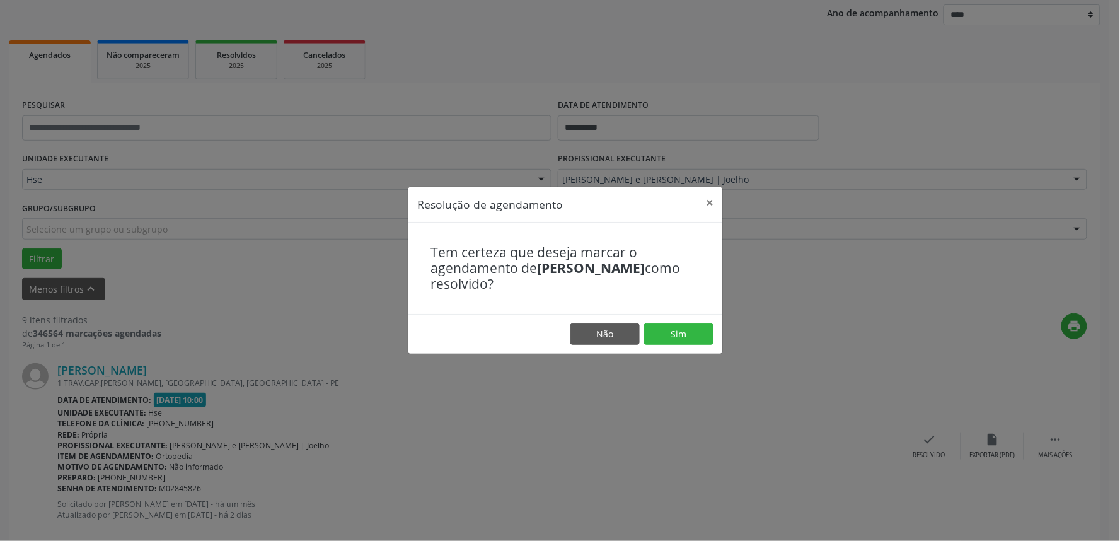
click at [666, 320] on footer "Não Sim" at bounding box center [565, 334] width 314 height 40
click at [665, 330] on button "Sim" at bounding box center [678, 333] width 69 height 21
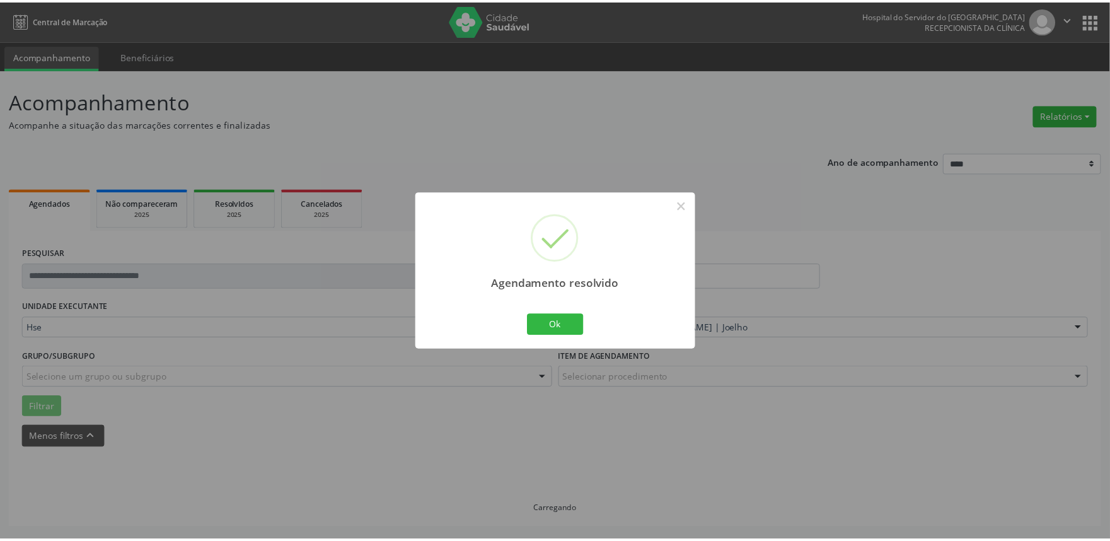
scroll to position [0, 0]
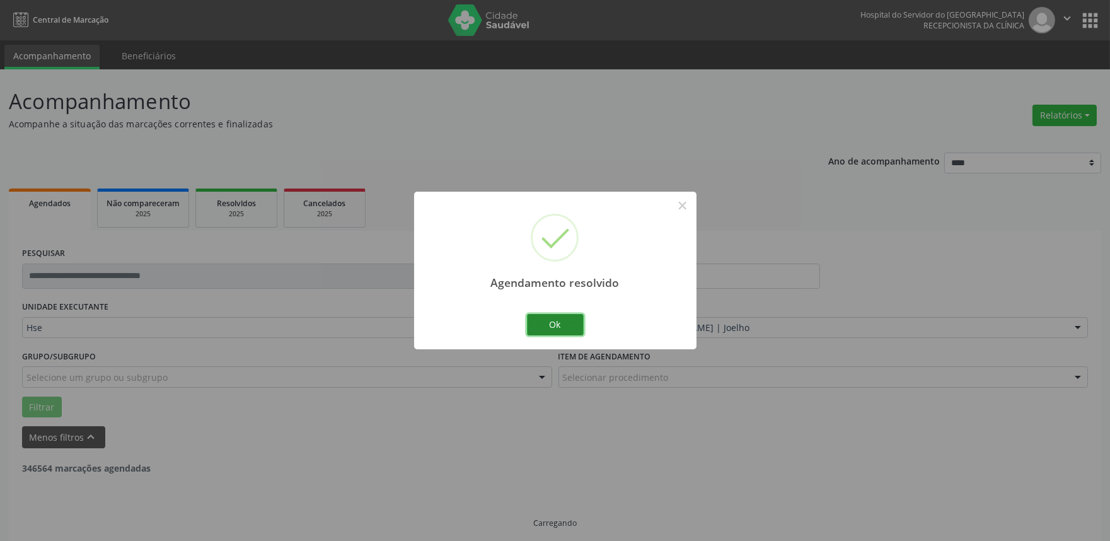
click at [551, 319] on button "Ok" at bounding box center [555, 324] width 57 height 21
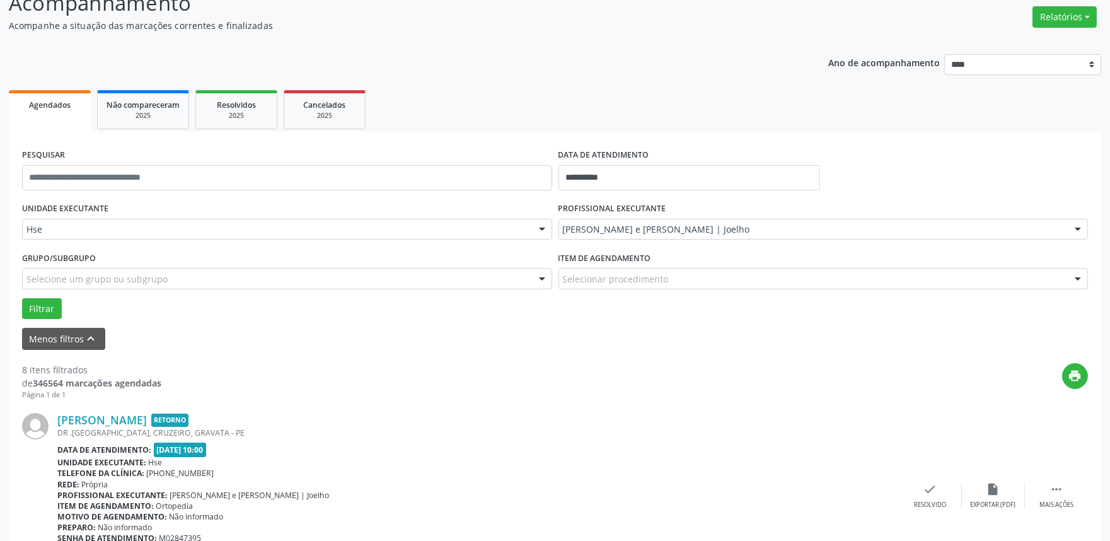
scroll to position [148, 0]
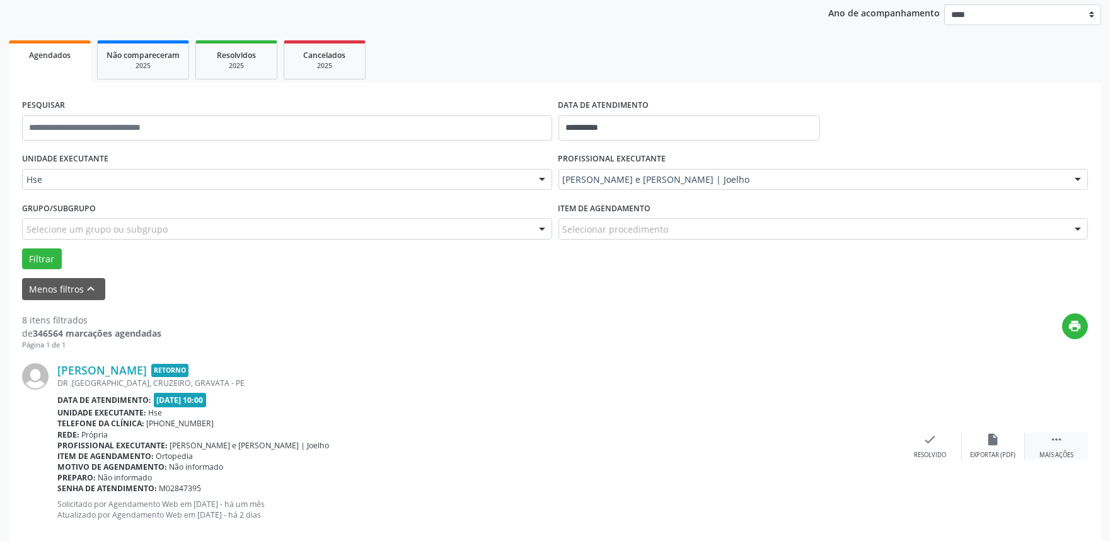
click at [1065, 452] on div "Mais ações" at bounding box center [1056, 455] width 34 height 9
click at [1012, 445] on div "alarm_off Não compareceu" at bounding box center [993, 445] width 63 height 27
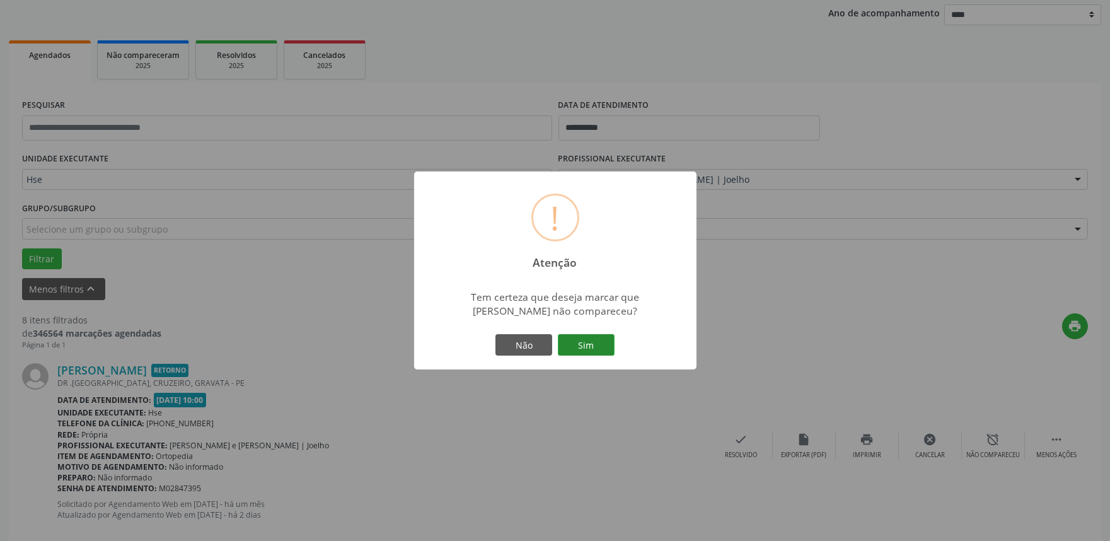
click at [596, 351] on button "Sim" at bounding box center [586, 344] width 57 height 21
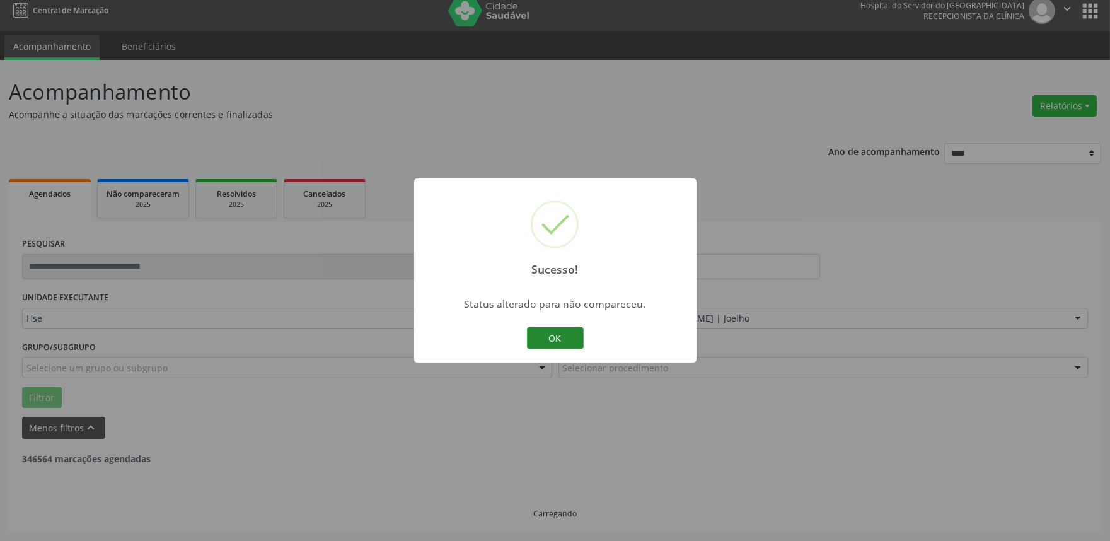
click at [534, 329] on button "OK" at bounding box center [555, 337] width 57 height 21
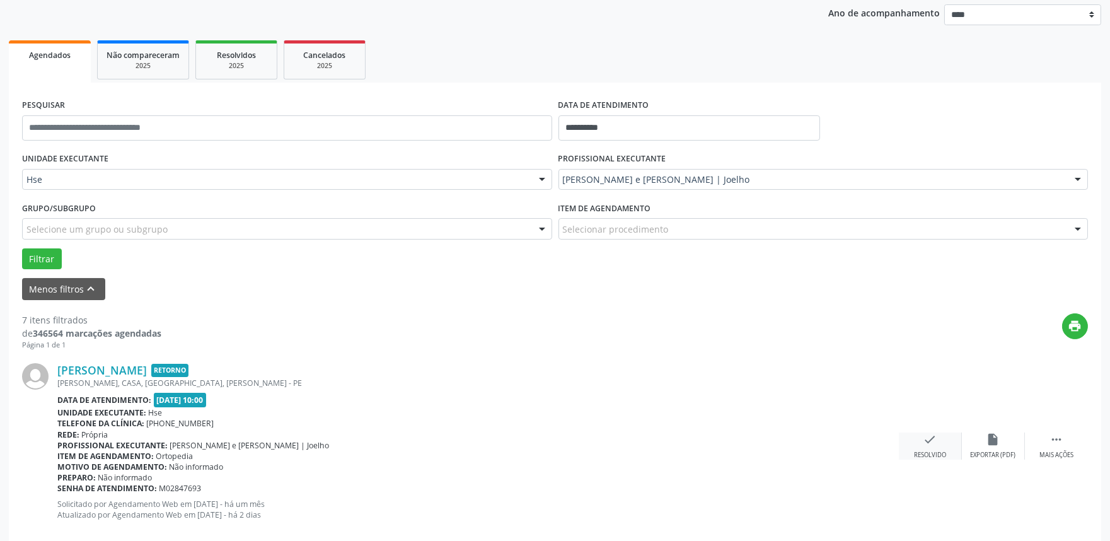
click at [922, 442] on div "check Resolvido" at bounding box center [930, 445] width 63 height 27
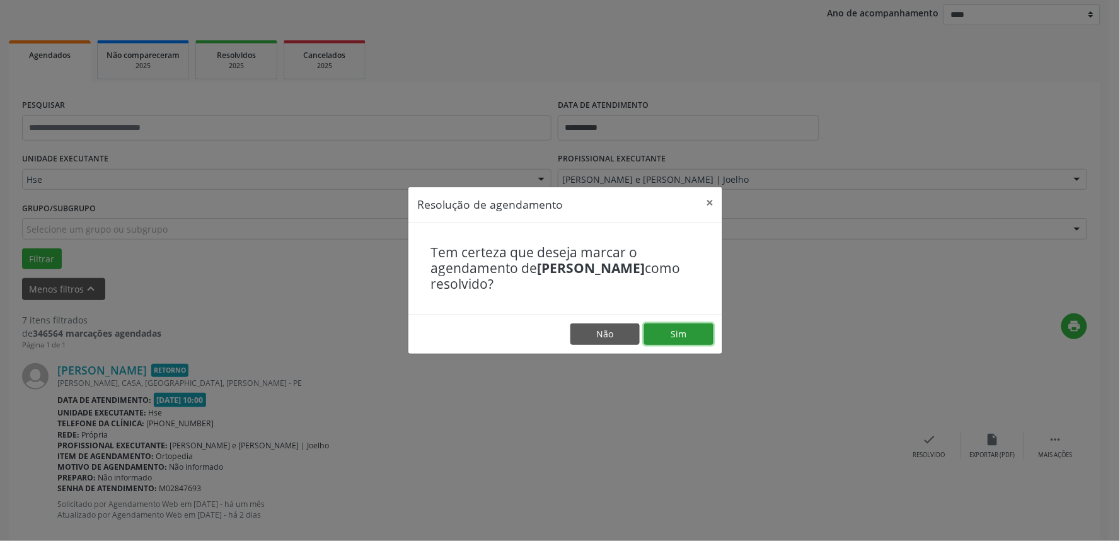
click at [682, 342] on button "Sim" at bounding box center [678, 333] width 69 height 21
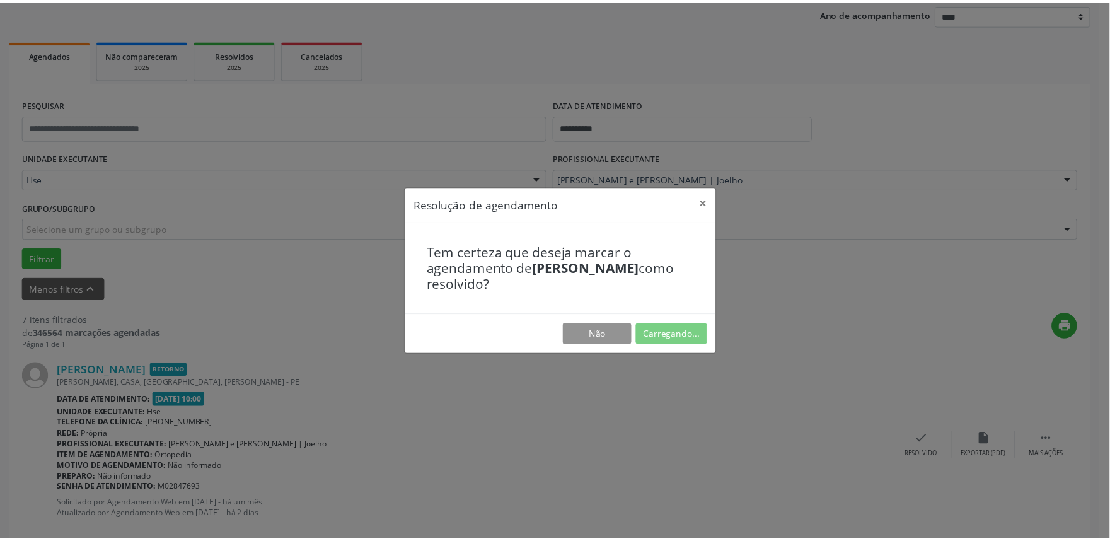
scroll to position [0, 0]
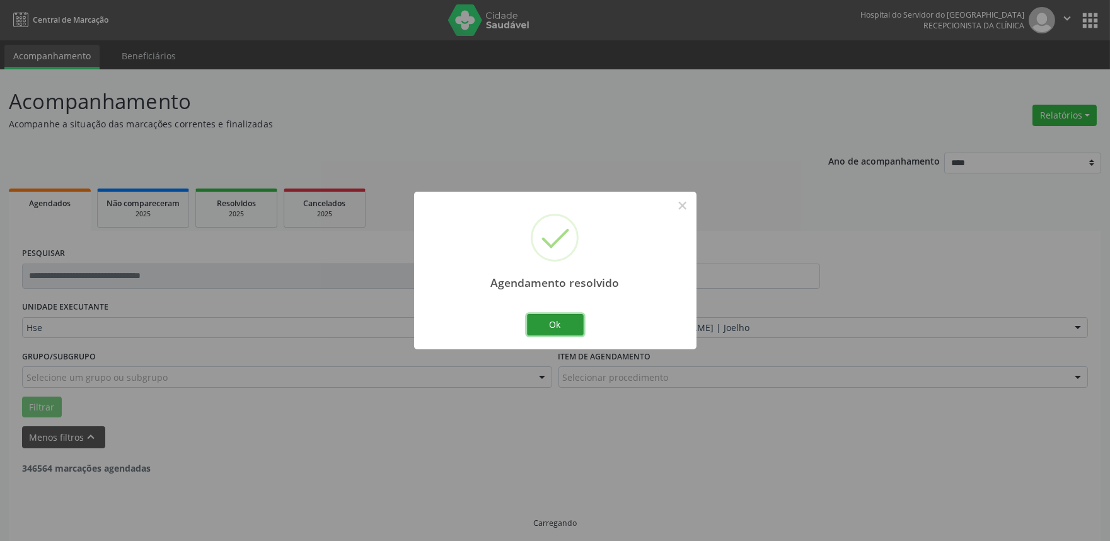
click at [565, 321] on button "Ok" at bounding box center [555, 324] width 57 height 21
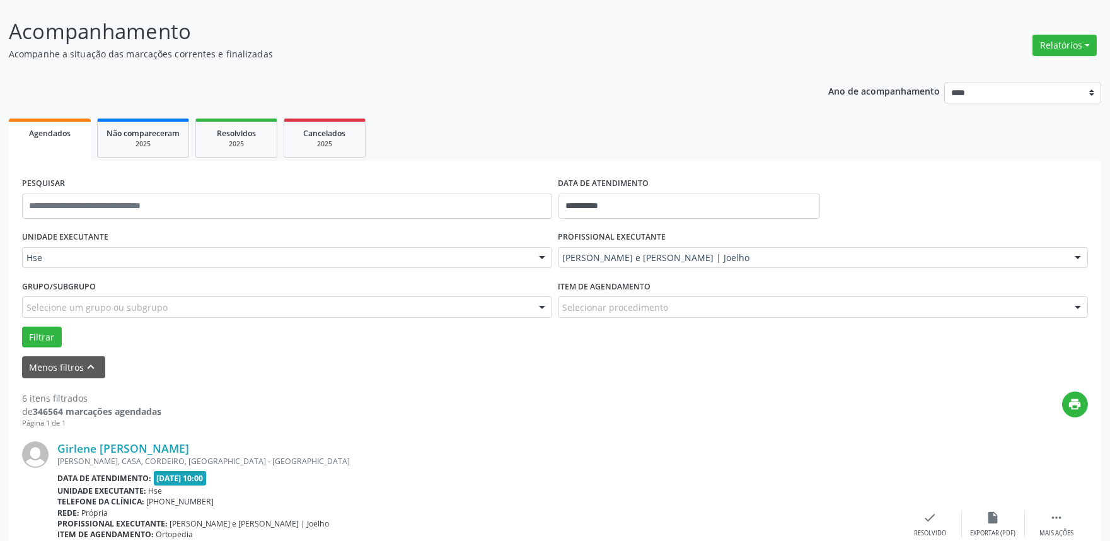
scroll to position [140, 0]
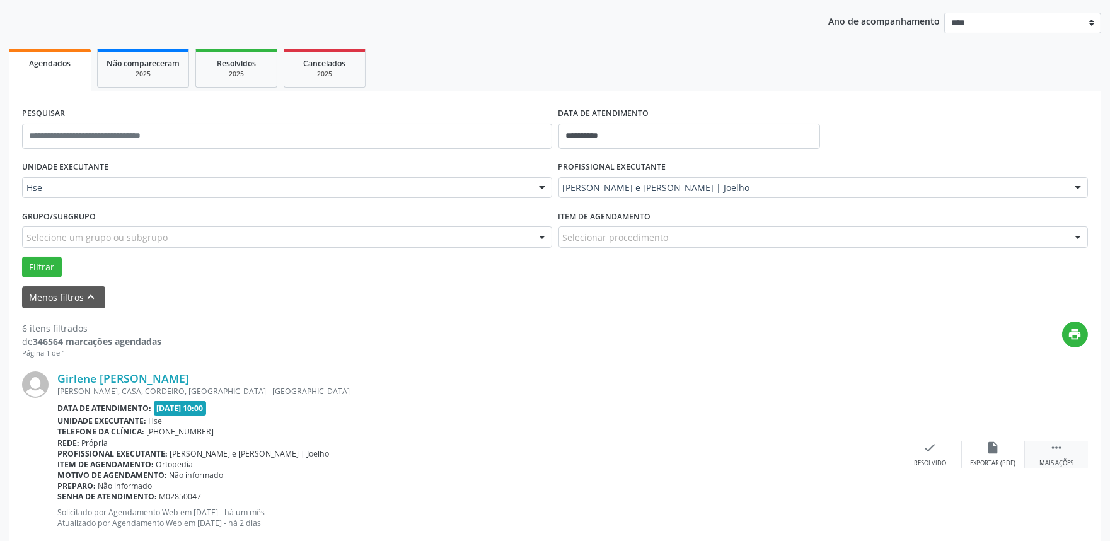
click at [1068, 465] on div "Mais ações" at bounding box center [1056, 463] width 34 height 9
click at [1009, 462] on div "Não compareceu" at bounding box center [993, 463] width 54 height 9
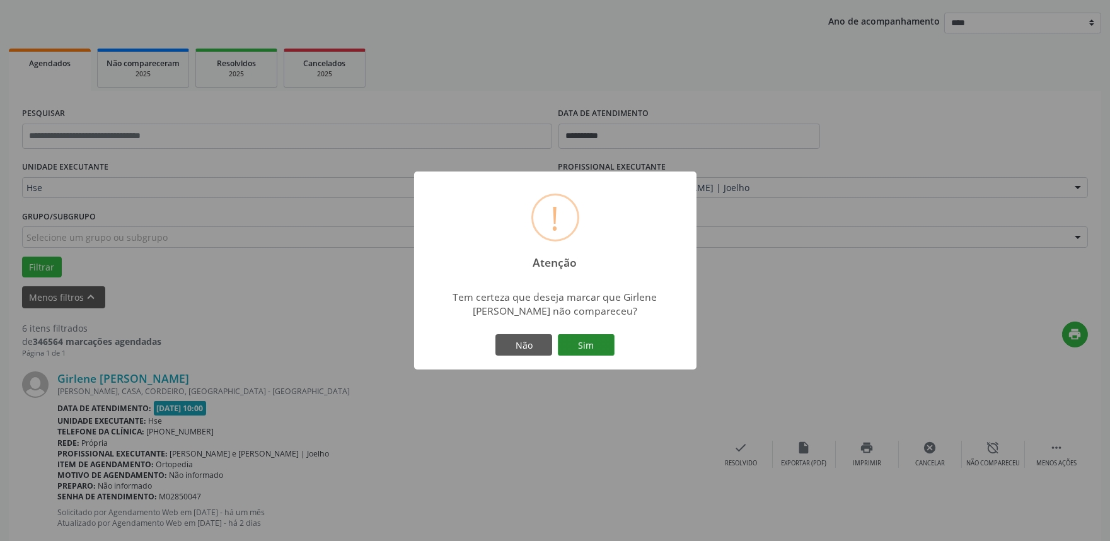
click at [602, 349] on button "Sim" at bounding box center [586, 344] width 57 height 21
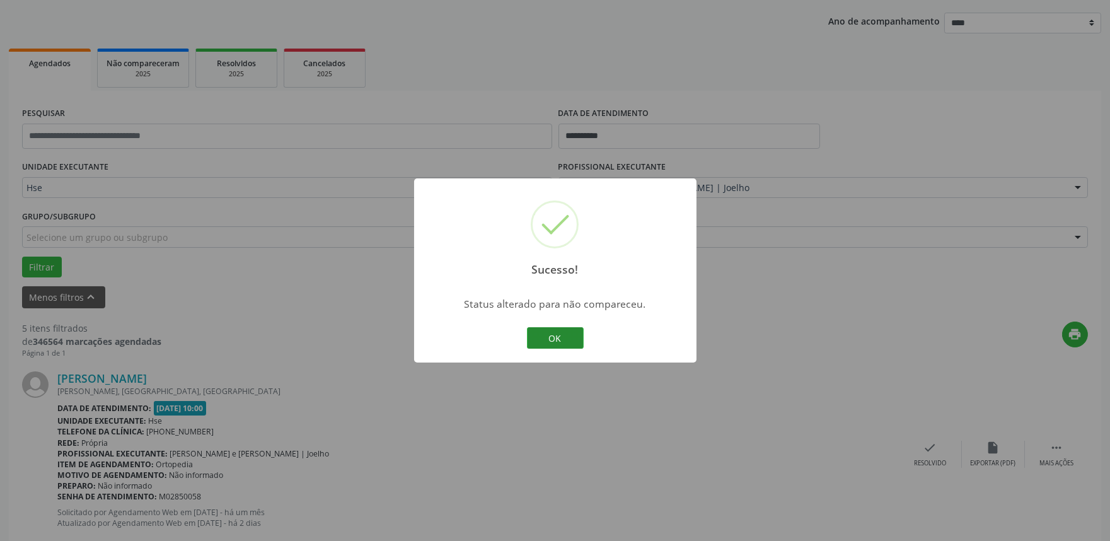
click at [577, 342] on button "OK" at bounding box center [555, 337] width 57 height 21
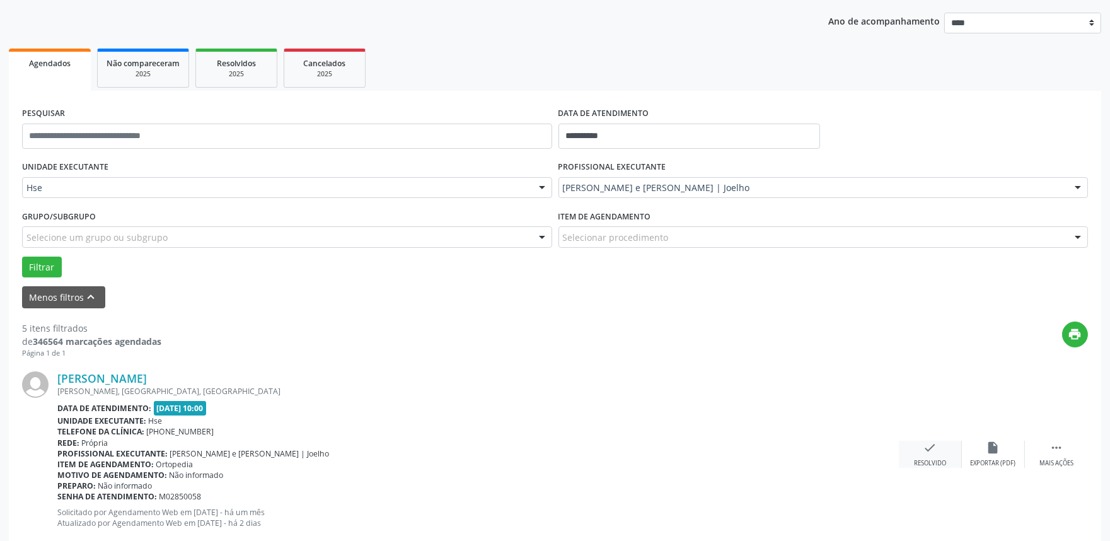
click at [923, 459] on div "Resolvido" at bounding box center [930, 463] width 32 height 9
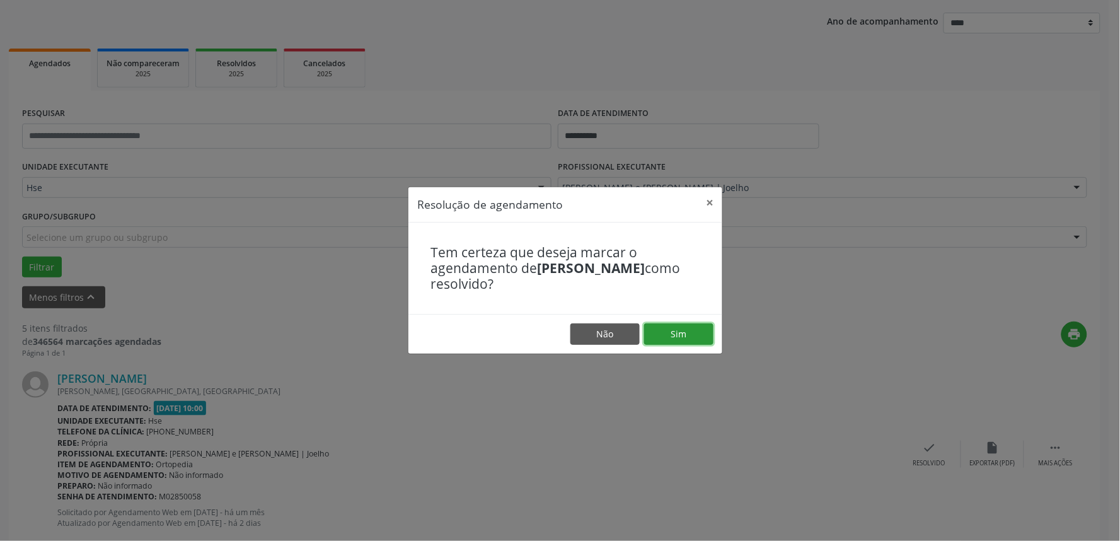
click at [699, 325] on button "Sim" at bounding box center [678, 333] width 69 height 21
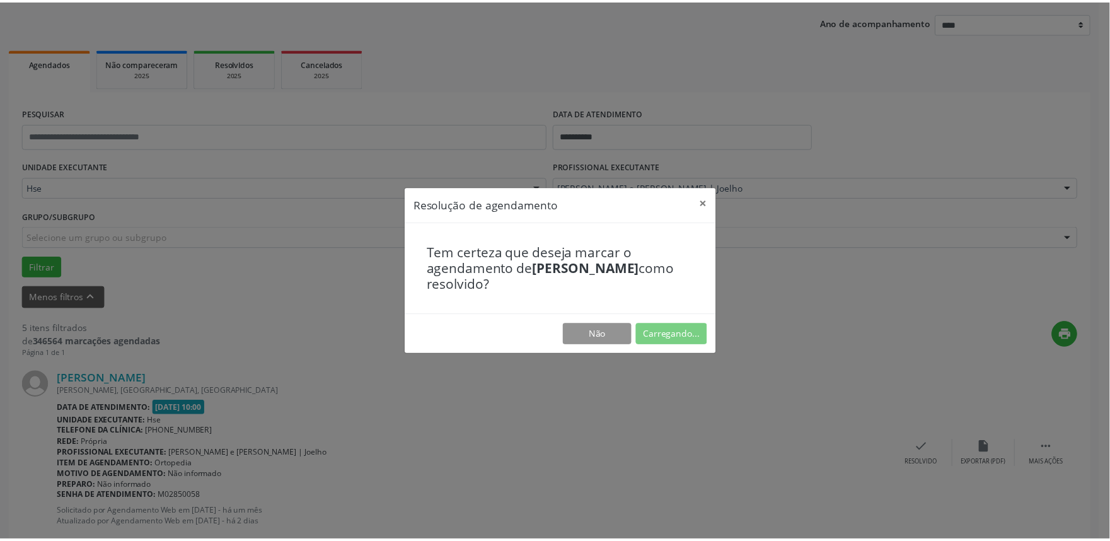
scroll to position [0, 0]
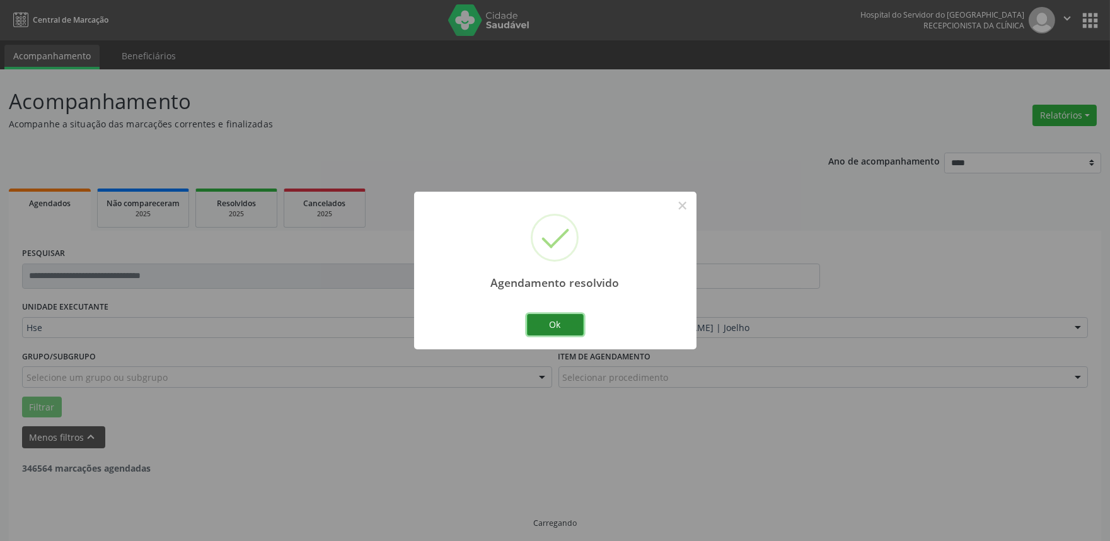
click at [569, 324] on button "Ok" at bounding box center [555, 324] width 57 height 21
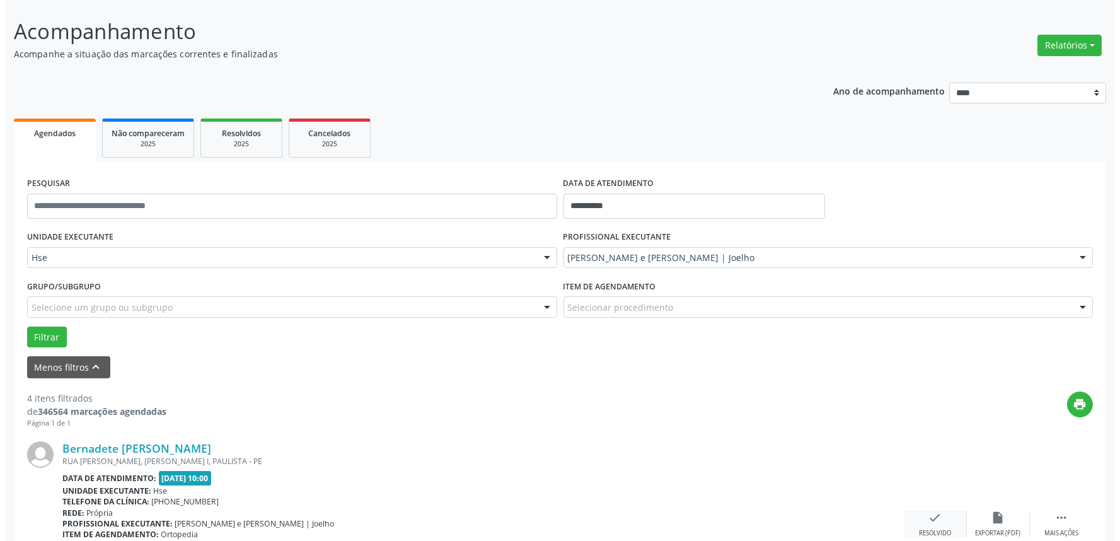
scroll to position [140, 0]
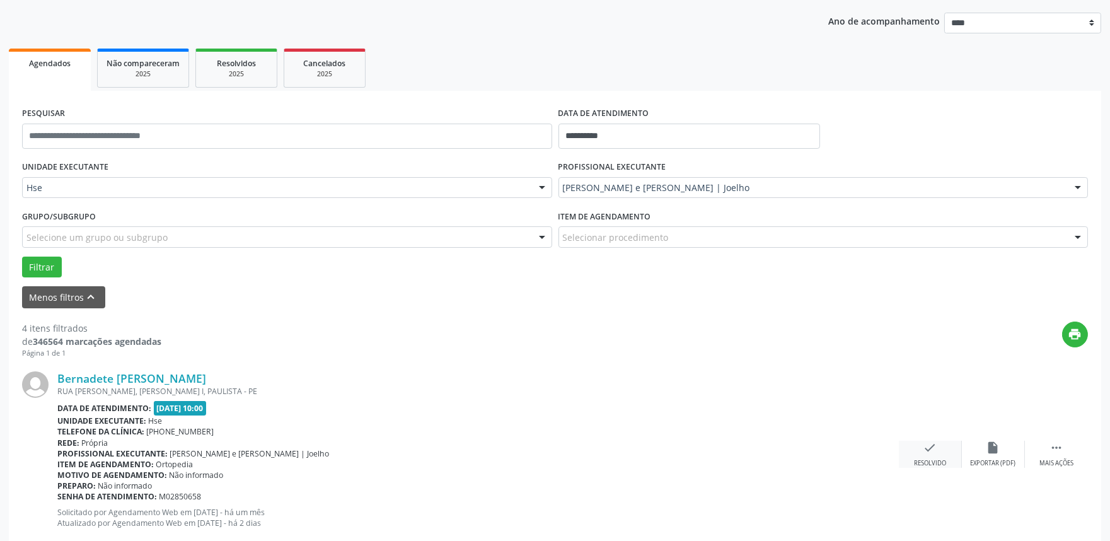
click at [920, 447] on div "check Resolvido" at bounding box center [930, 453] width 63 height 27
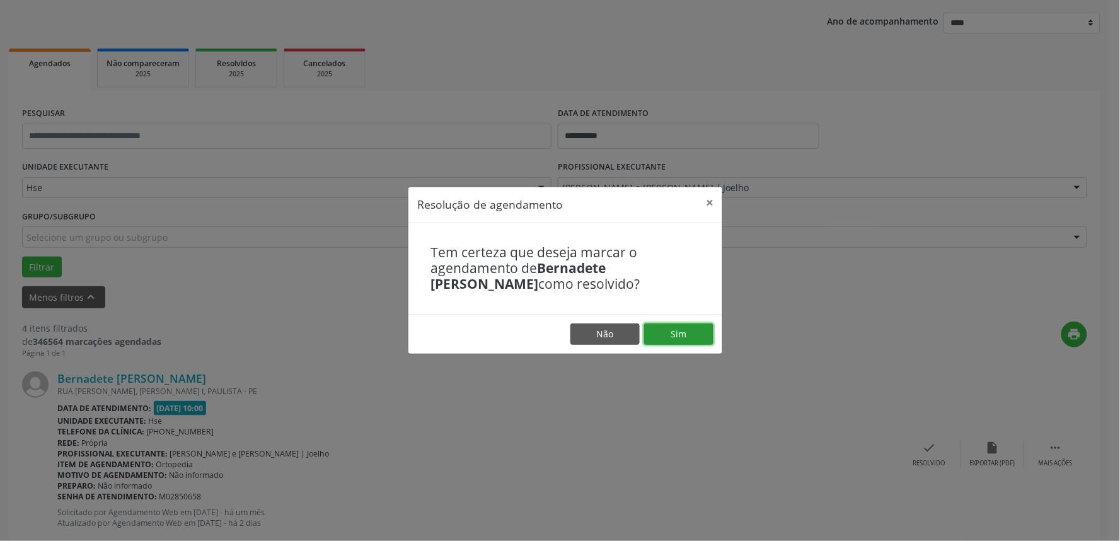
click at [688, 331] on button "Sim" at bounding box center [678, 333] width 69 height 21
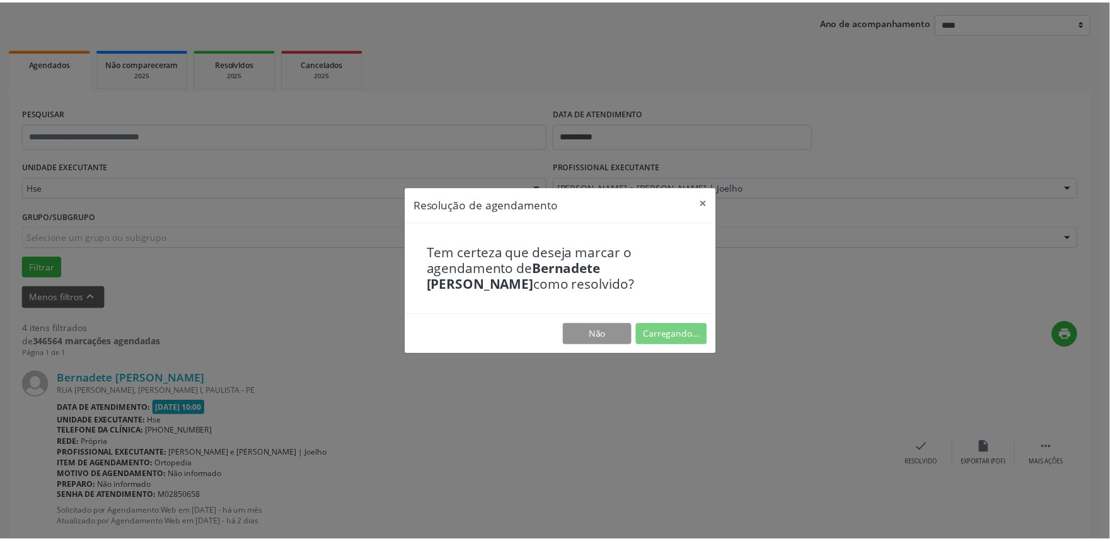
scroll to position [0, 0]
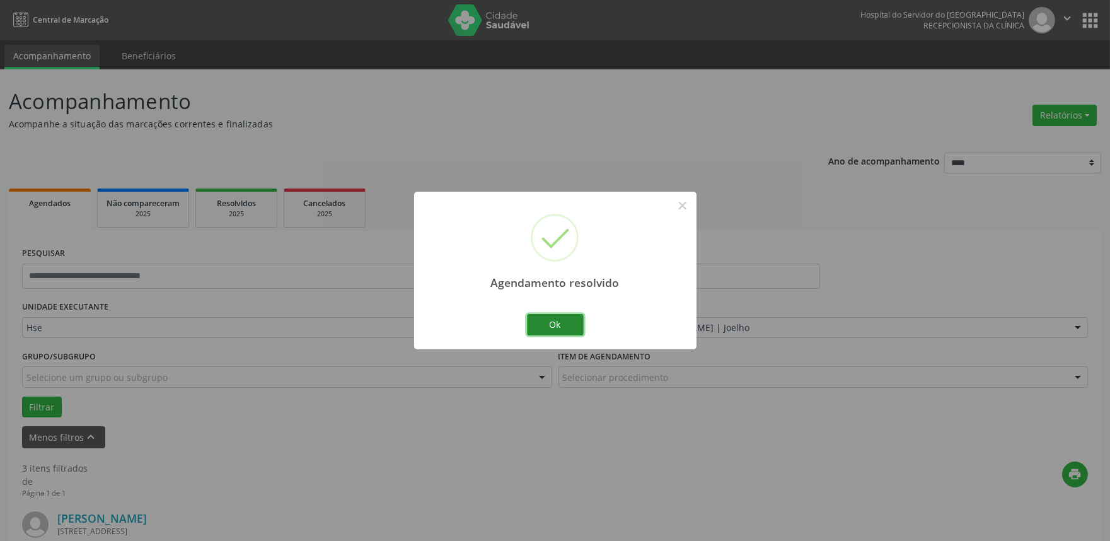
click at [561, 319] on button "Ok" at bounding box center [555, 324] width 57 height 21
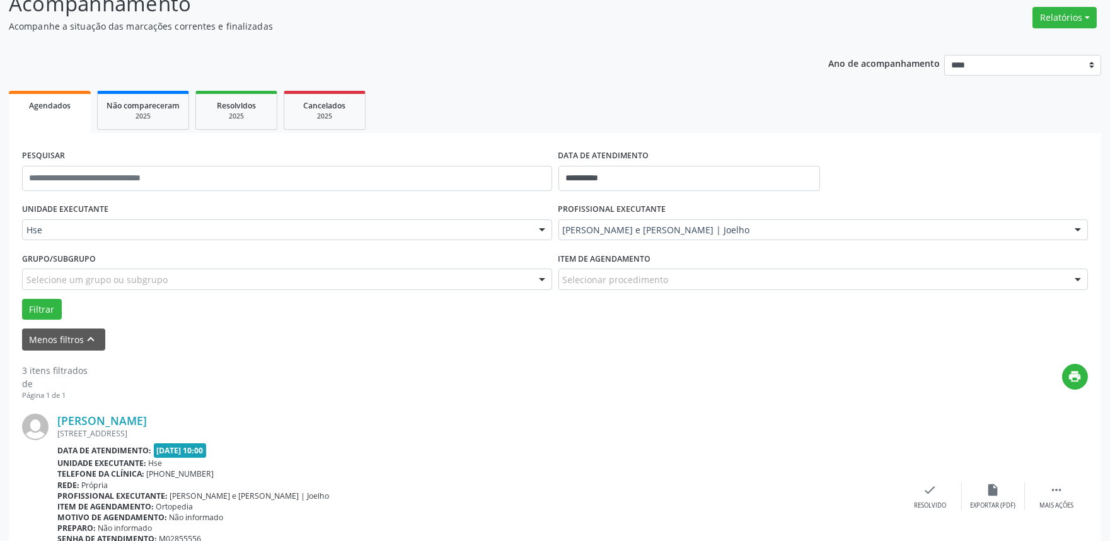
scroll to position [140, 0]
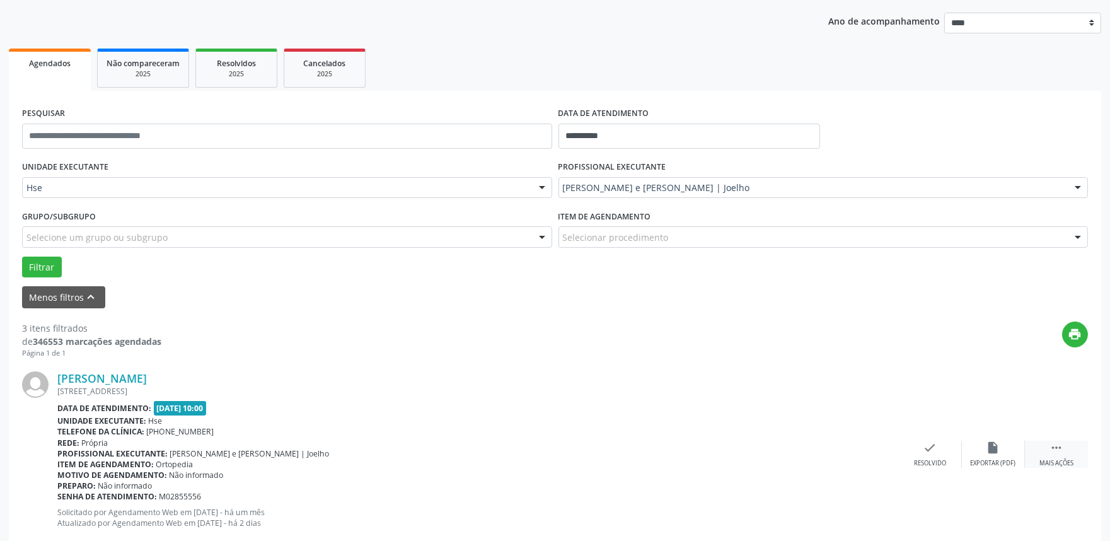
click at [1055, 459] on div "Mais ações" at bounding box center [1056, 463] width 34 height 9
click at [985, 445] on div "alarm_off Não compareceu" at bounding box center [993, 453] width 63 height 27
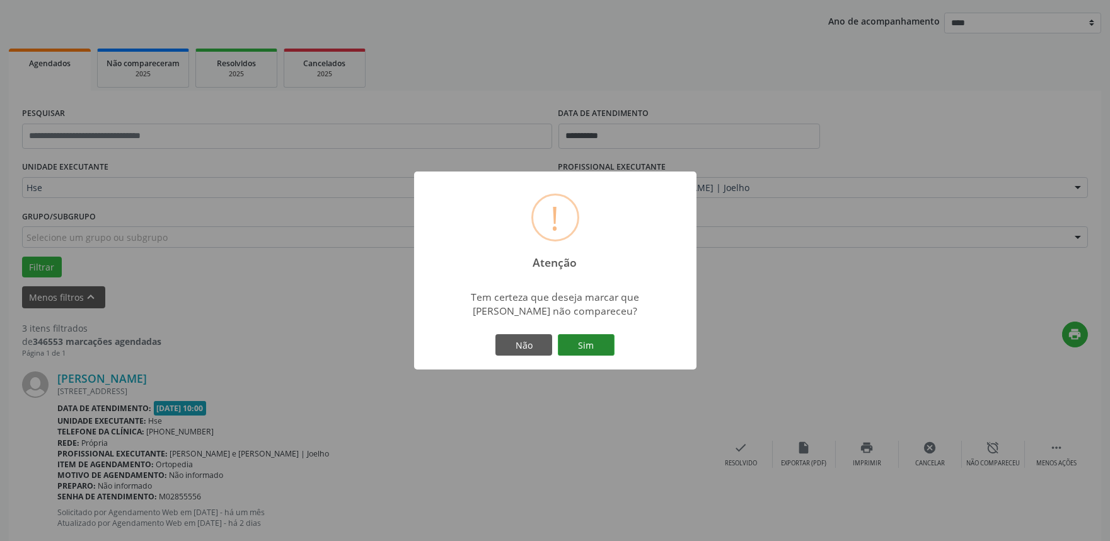
click at [594, 347] on button "Sim" at bounding box center [586, 344] width 57 height 21
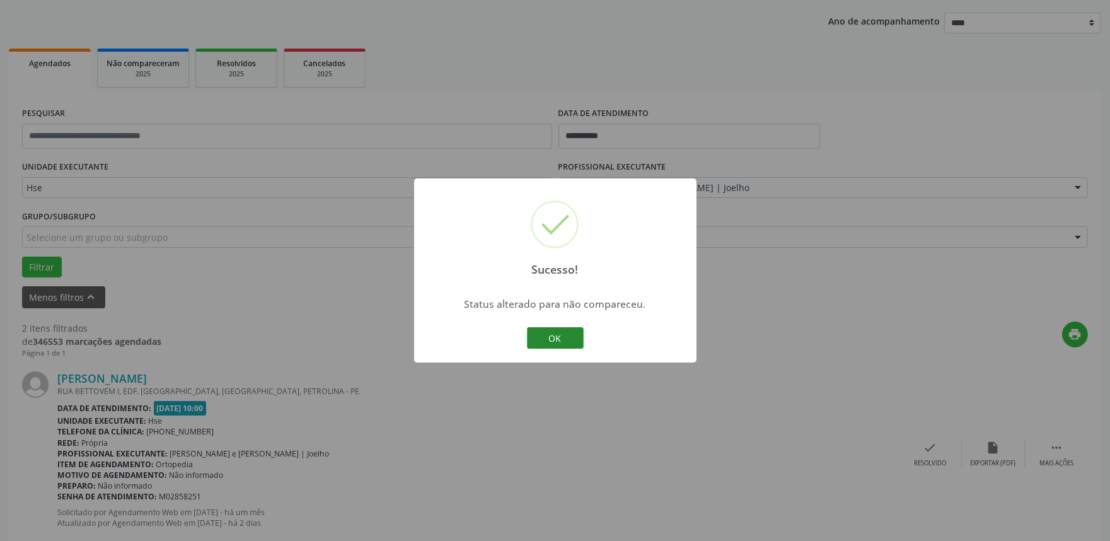
click at [561, 340] on button "OK" at bounding box center [555, 337] width 57 height 21
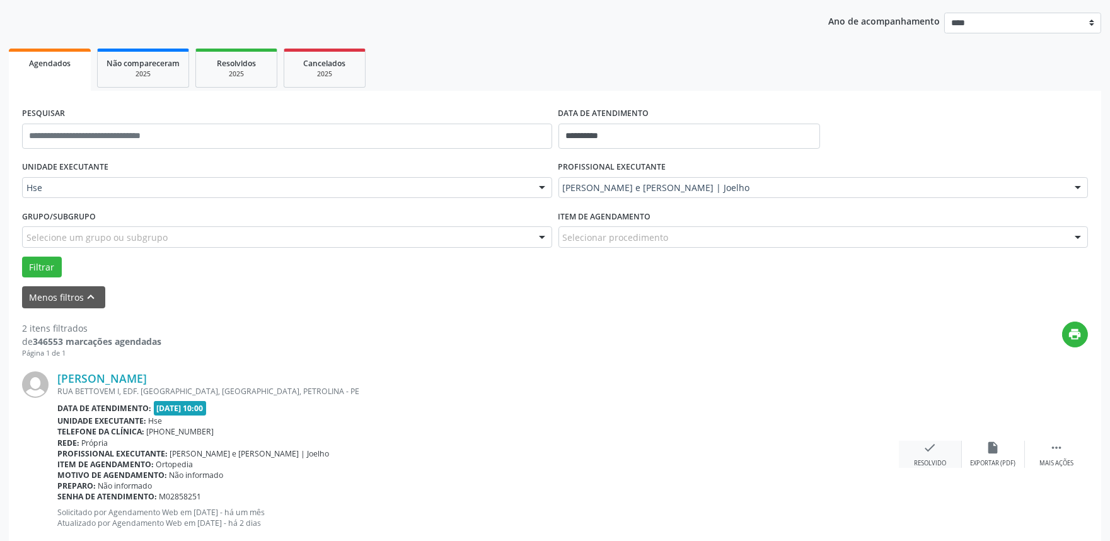
click at [926, 451] on icon "check" at bounding box center [930, 447] width 14 height 14
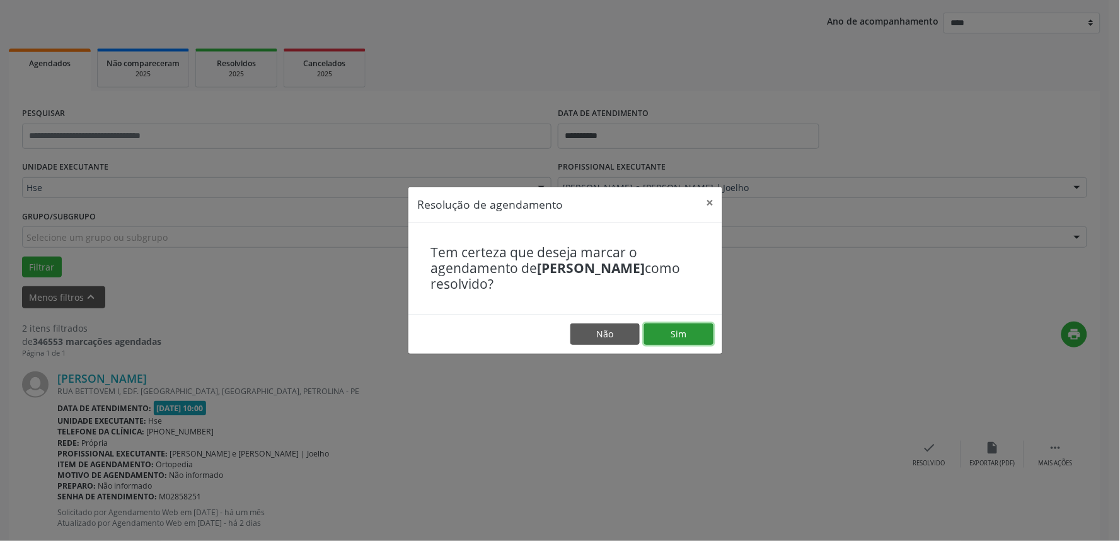
click at [684, 330] on button "Sim" at bounding box center [678, 333] width 69 height 21
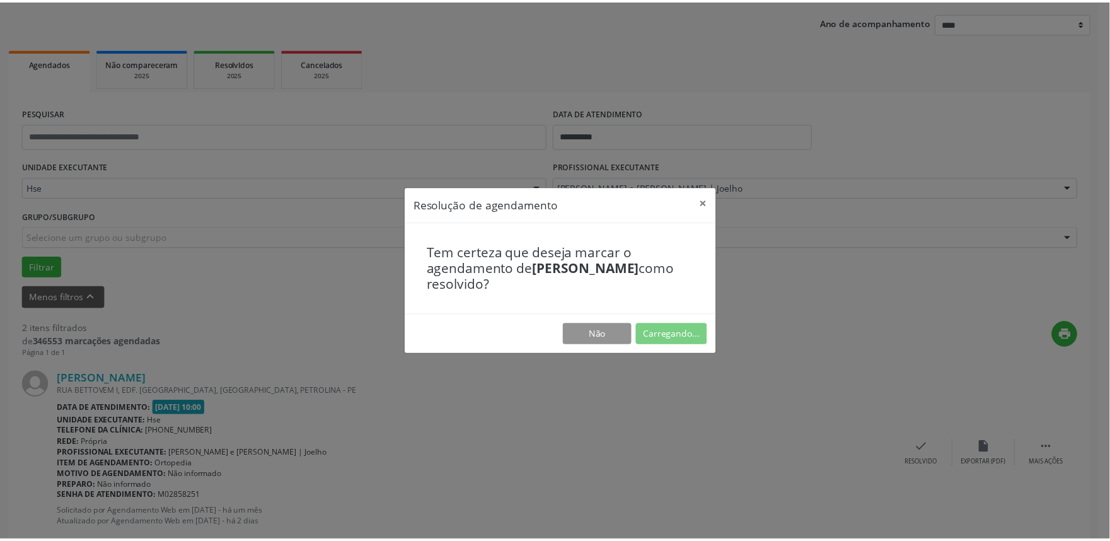
scroll to position [0, 0]
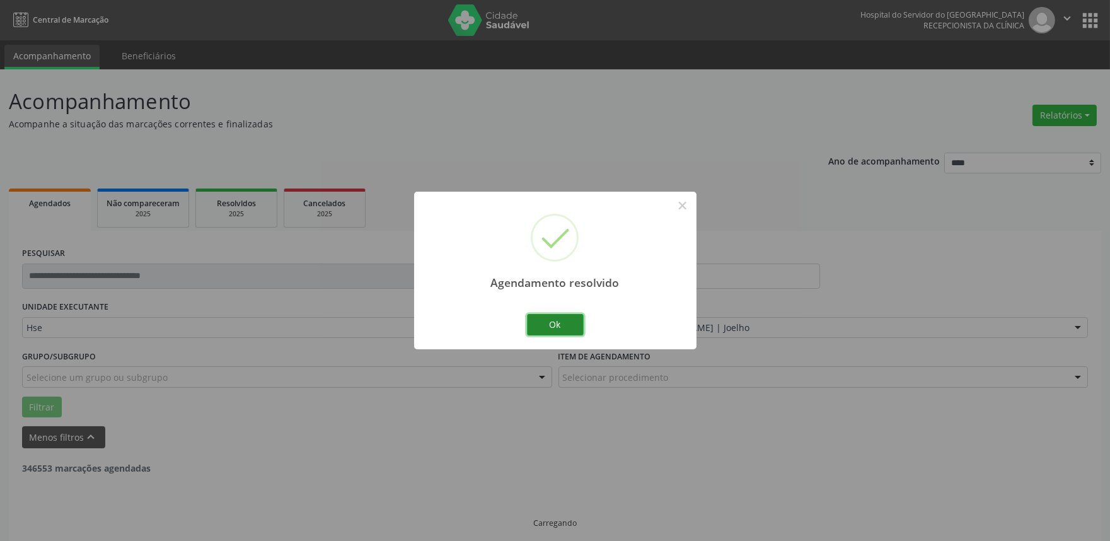
click at [552, 319] on button "Ok" at bounding box center [555, 324] width 57 height 21
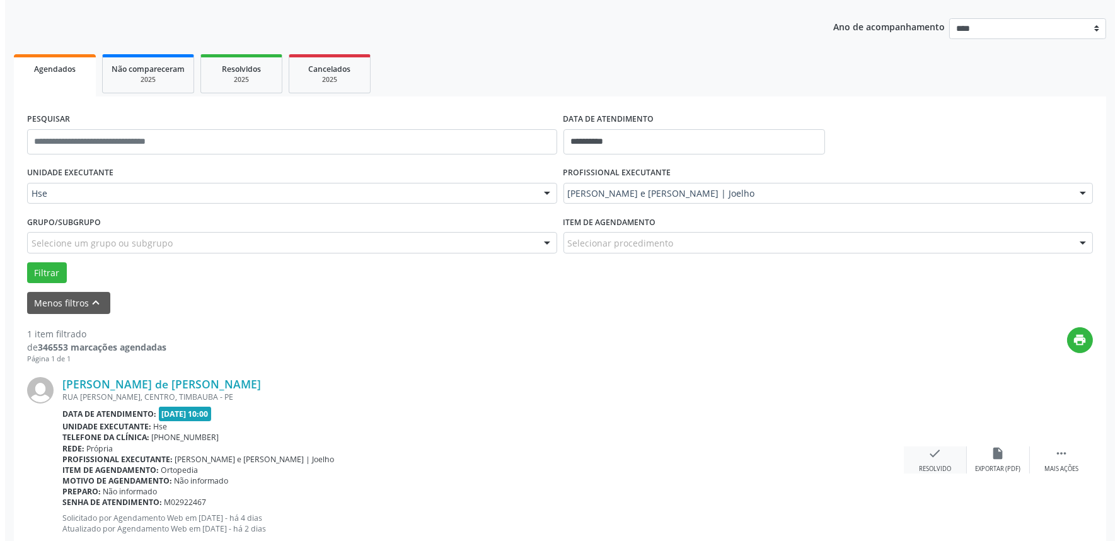
scroll to position [140, 0]
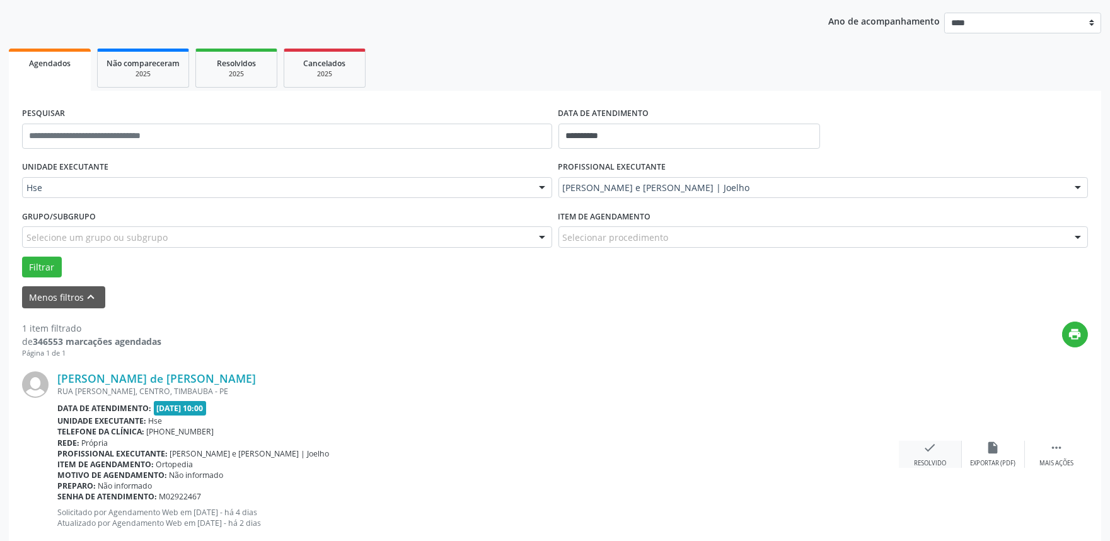
click at [928, 446] on icon "check" at bounding box center [930, 447] width 14 height 14
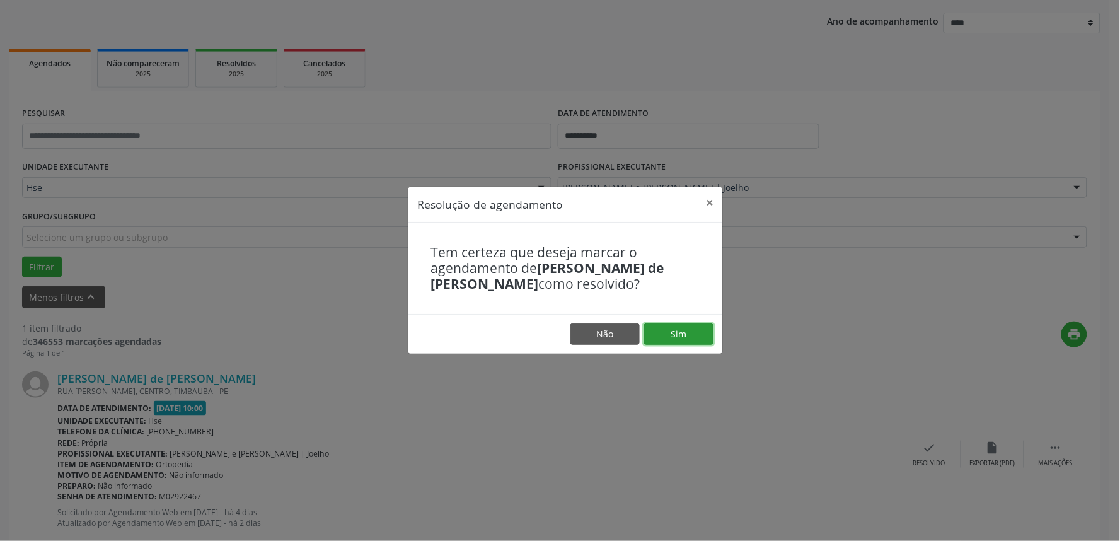
click at [706, 341] on button "Sim" at bounding box center [678, 333] width 69 height 21
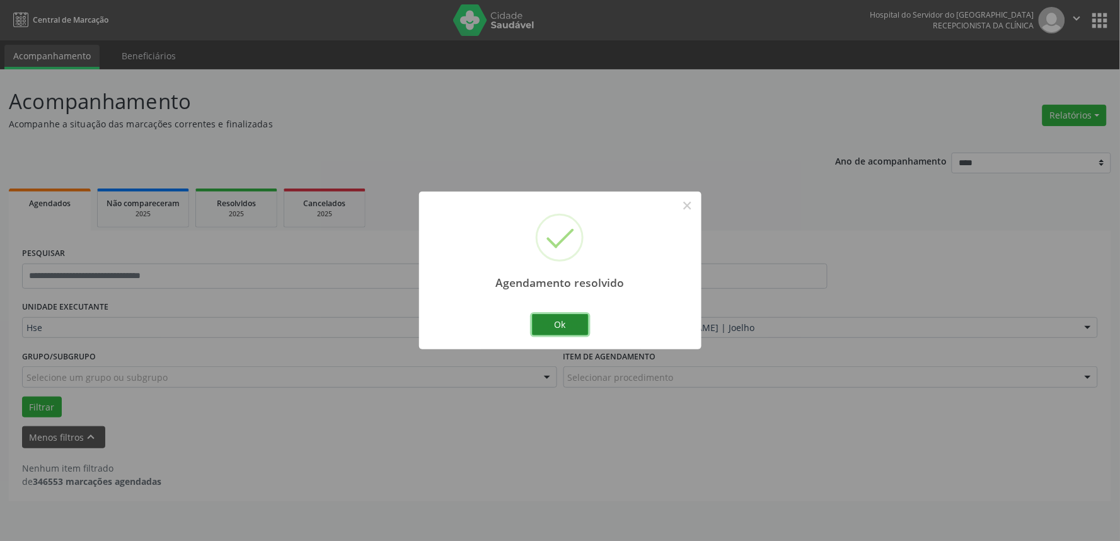
click at [561, 319] on button "Ok" at bounding box center [560, 324] width 57 height 21
